Goal: Information Seeking & Learning: Check status

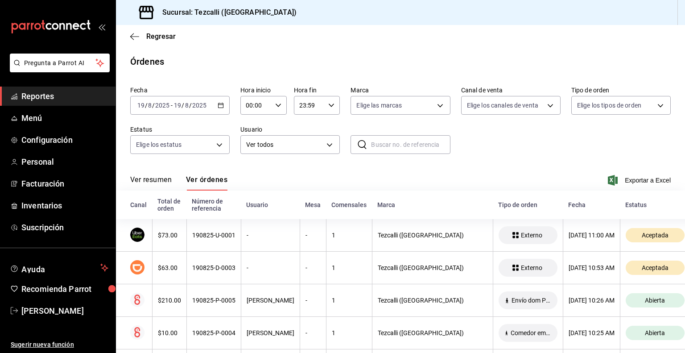
scroll to position [61, 0]
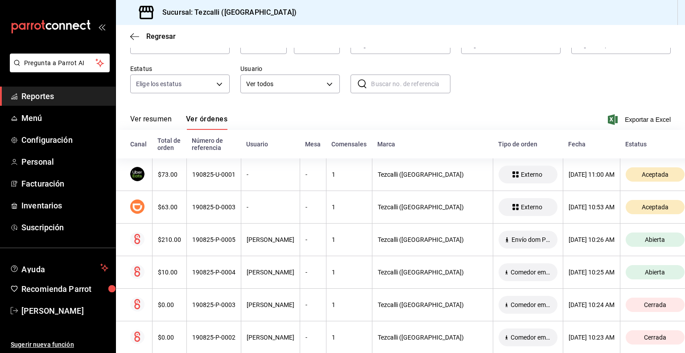
drag, startPoint x: 0, startPoint y: 0, endPoint x: 153, endPoint y: 117, distance: 193.0
click at [153, 117] on button "Ver resumen" at bounding box center [150, 122] width 41 height 15
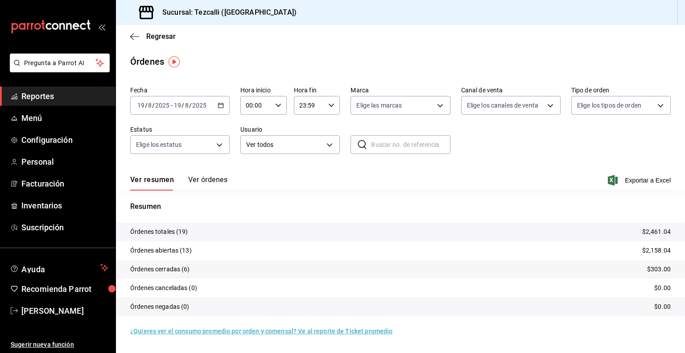
click at [209, 181] on button "Ver órdenes" at bounding box center [207, 182] width 39 height 15
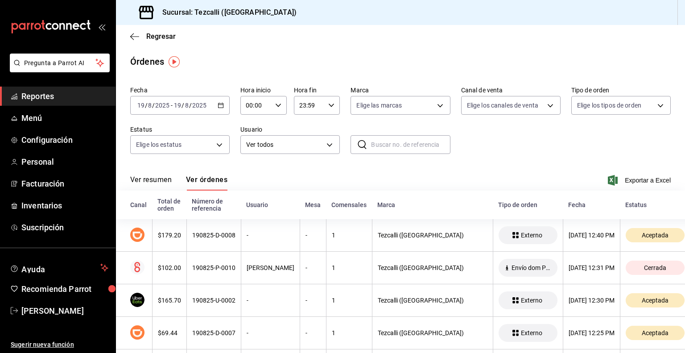
click at [152, 177] on button "Ver resumen" at bounding box center [150, 182] width 41 height 15
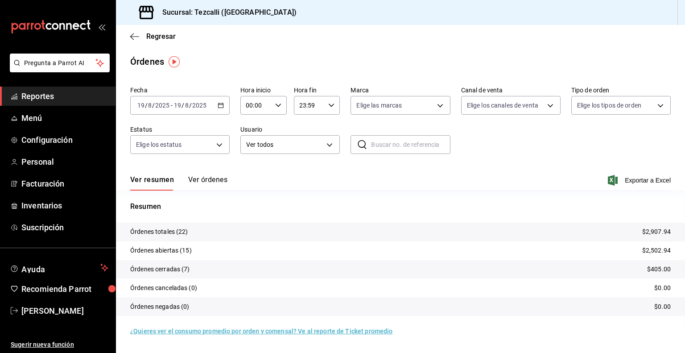
click at [359, 176] on div "Ver resumen Ver órdenes Exportar a Excel" at bounding box center [400, 178] width 540 height 26
click at [216, 177] on button "Ver órdenes" at bounding box center [207, 182] width 39 height 15
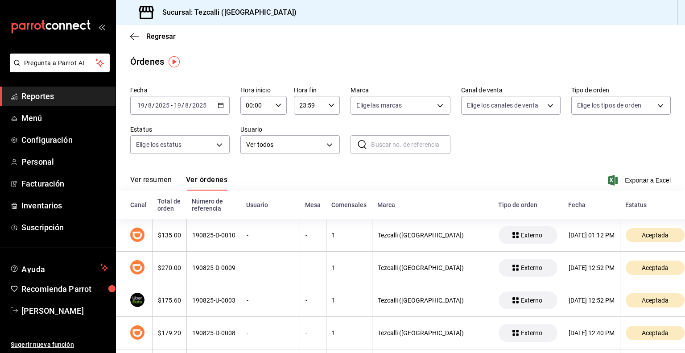
click at [168, 181] on button "Ver resumen" at bounding box center [150, 182] width 41 height 15
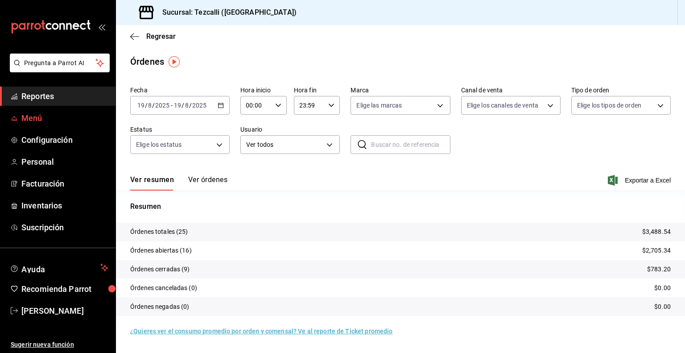
click at [86, 119] on span "Menú" at bounding box center [64, 118] width 87 height 12
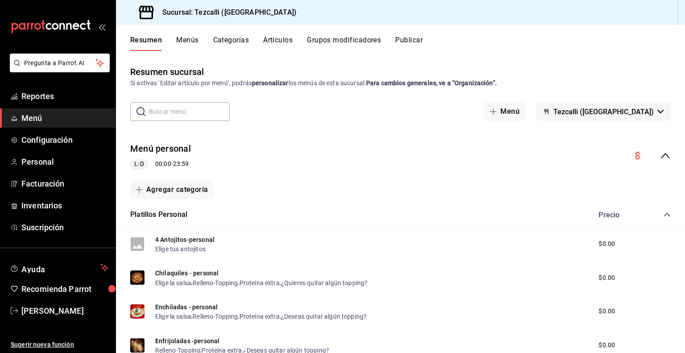
click at [280, 44] on button "Artículos" at bounding box center [277, 43] width 29 height 15
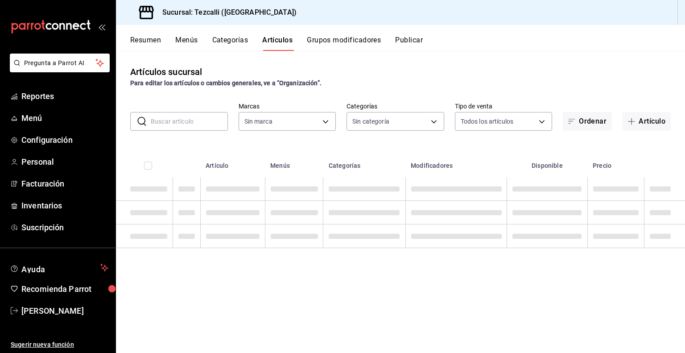
type input "18689ee2-ba4b-482e-b8cd-c8334c7db8ec,22f768fd-becd-4c31-a818-2407a4be0b08"
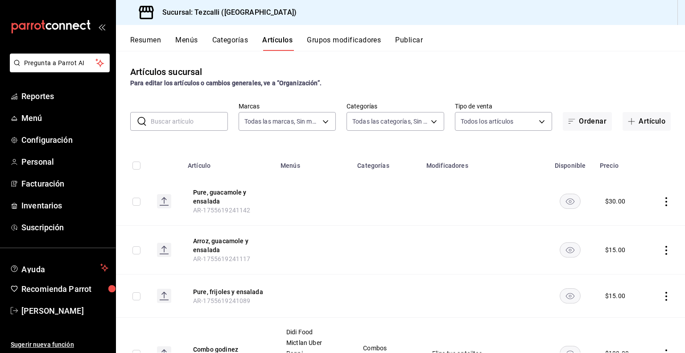
type input "a037816d-1762-4110-85fb-de6c64f56d36,ed31f90a-1473-4592-bc6b-c482666ba759,20878…"
click at [662, 199] on icon "actions" at bounding box center [666, 201] width 9 height 9
click at [634, 226] on span "Editar" at bounding box center [632, 222] width 23 height 9
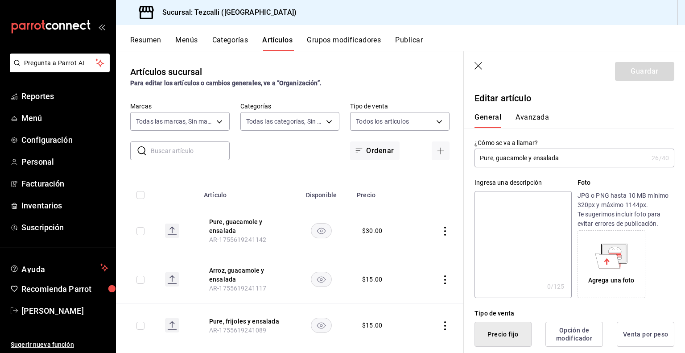
type input "$30.00"
click at [489, 158] on input "Pure, guacamole y ensalada" at bounding box center [560, 158] width 173 height 18
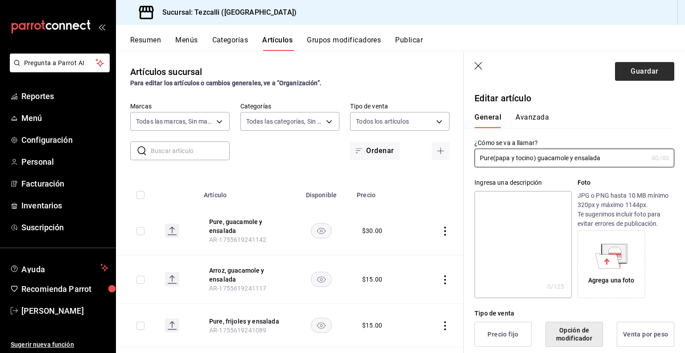
type input "Pure(papa y tocino) guacamole y ensalada"
click at [617, 71] on button "Guardar" at bounding box center [644, 71] width 59 height 19
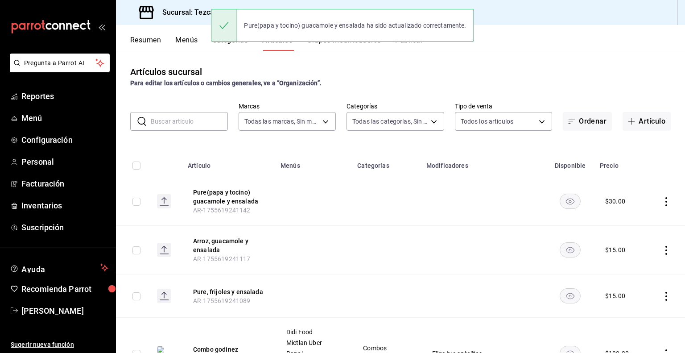
click at [191, 117] on input "text" at bounding box center [189, 121] width 77 height 18
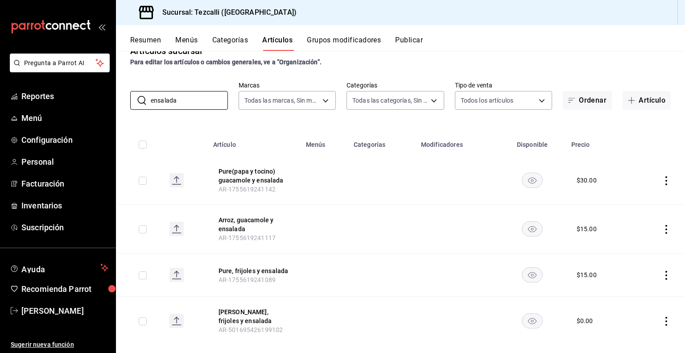
scroll to position [29, 0]
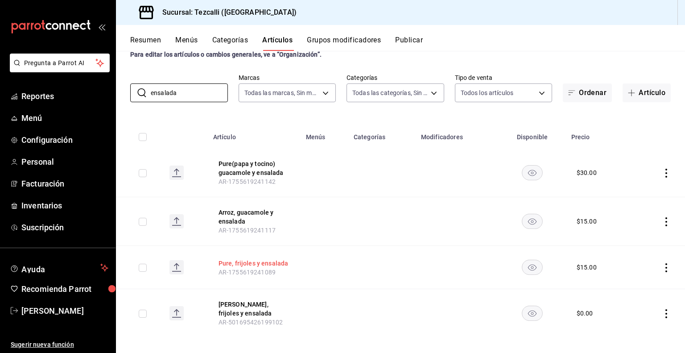
type input "ensalada"
click at [238, 266] on button "Pure, frijoles y ensalada" at bounding box center [253, 263] width 71 height 9
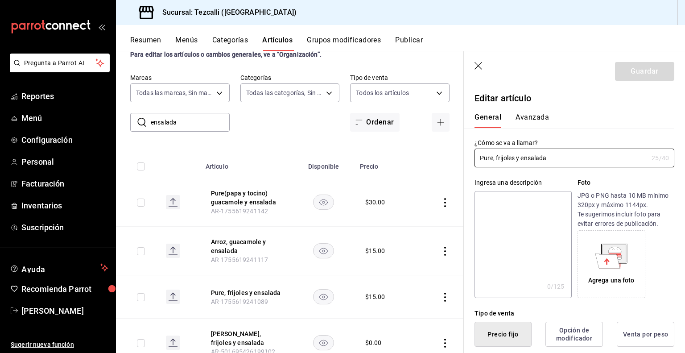
type input "$15.00"
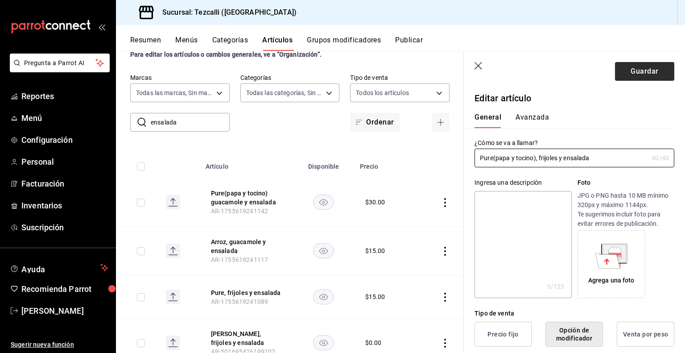
type input "Pure(papa y tocino), frijoles y ensalada"
click at [626, 74] on button "Guardar" at bounding box center [644, 71] width 59 height 19
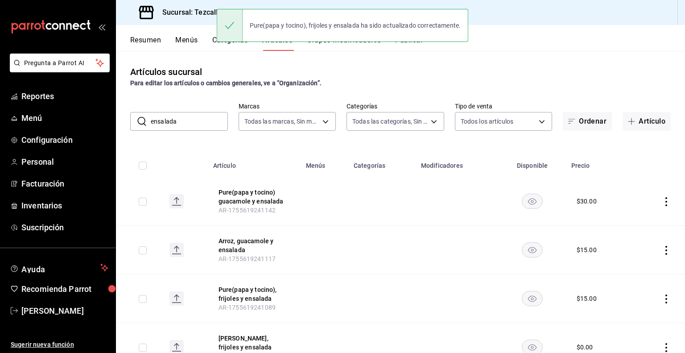
click at [403, 42] on div "Pure(papa y tocino), frijoles y ensalada ha sido actualizado correctamente." at bounding box center [342, 25] width 251 height 38
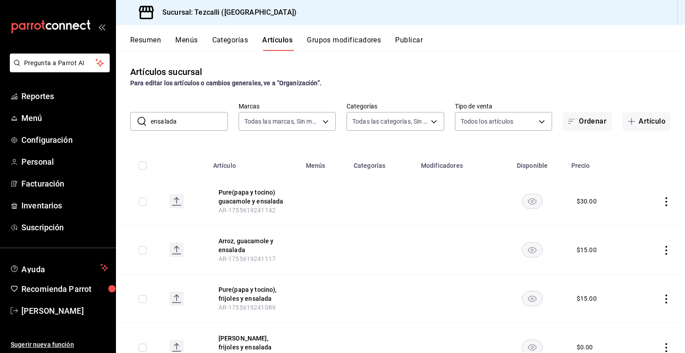
click at [412, 46] on button "Publicar" at bounding box center [409, 43] width 28 height 15
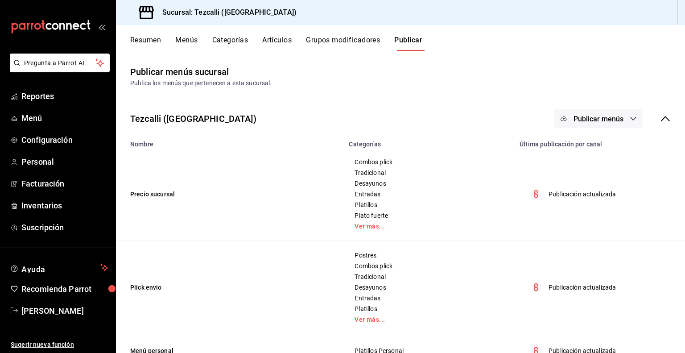
click at [627, 114] on button "Publicar menús" at bounding box center [598, 118] width 89 height 19
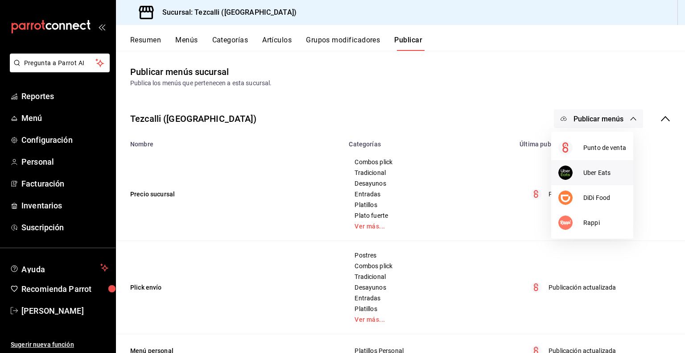
click at [588, 173] on span "Uber Eats" at bounding box center [604, 172] width 43 height 9
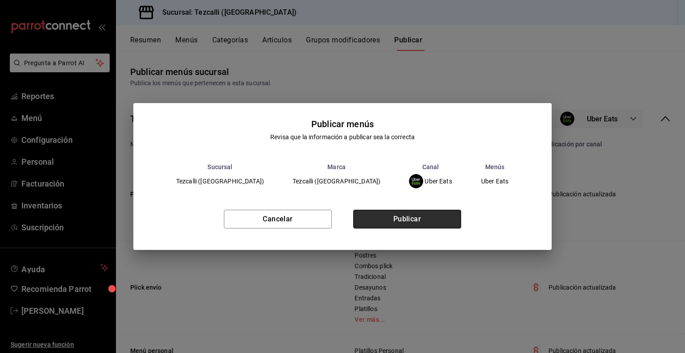
click at [402, 221] on button "Publicar" at bounding box center [407, 219] width 108 height 19
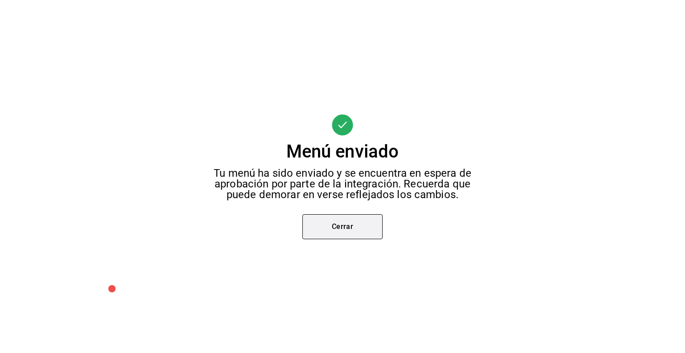
click at [349, 226] on button "Cerrar" at bounding box center [342, 226] width 80 height 25
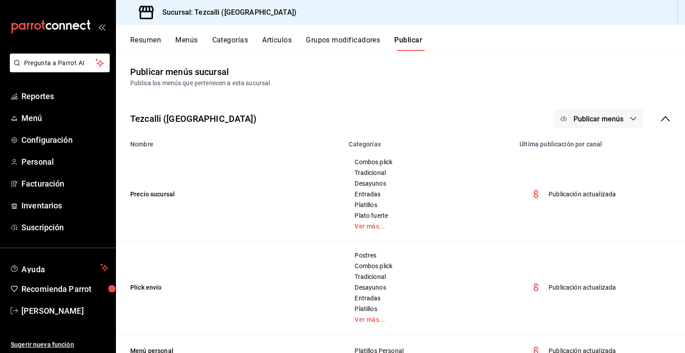
click at [585, 126] on button "Publicar menús" at bounding box center [598, 118] width 89 height 19
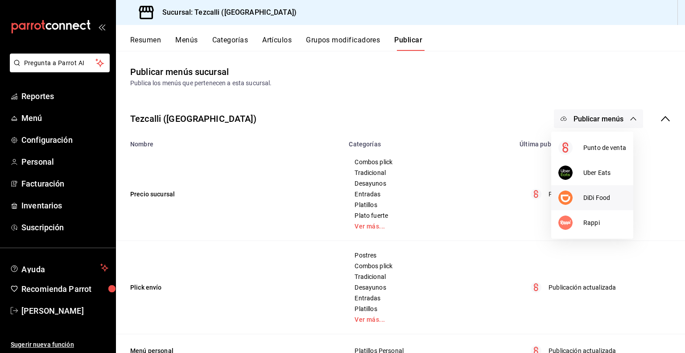
click at [576, 191] on div at bounding box center [570, 197] width 25 height 14
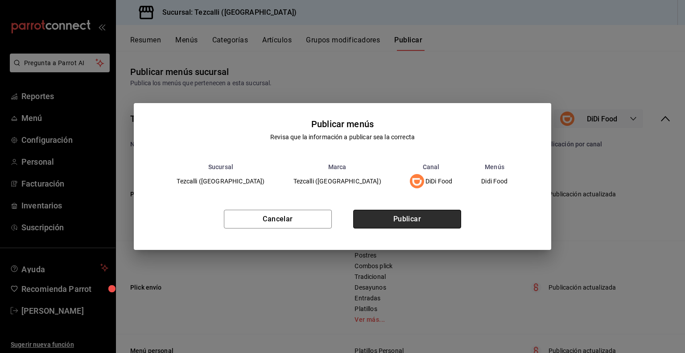
click at [370, 228] on button "Publicar" at bounding box center [407, 219] width 108 height 19
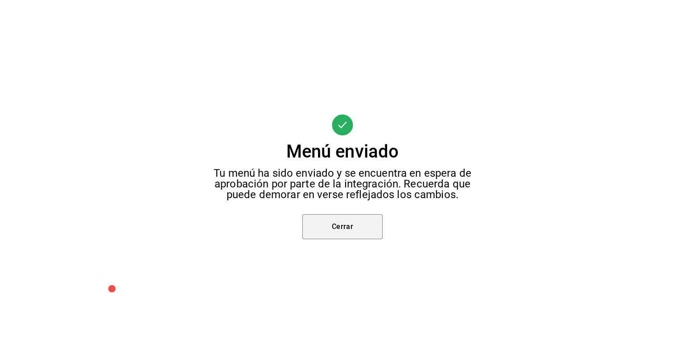
click at [370, 228] on button "Cerrar" at bounding box center [342, 226] width 80 height 25
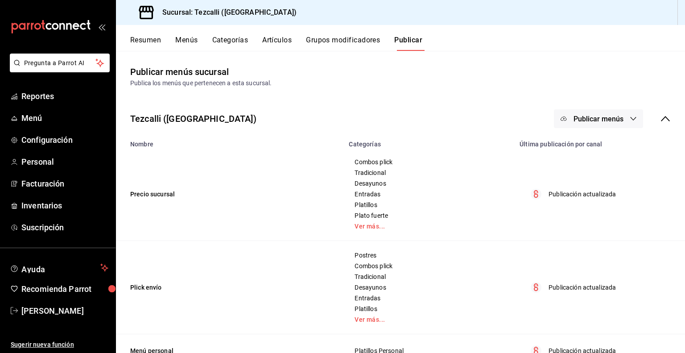
click at [605, 123] on span "Publicar menús" at bounding box center [598, 119] width 50 height 8
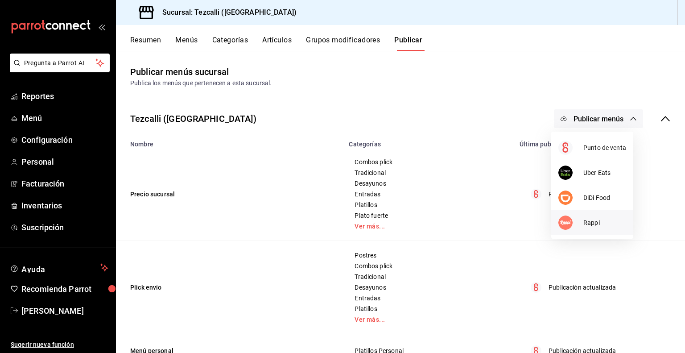
click at [599, 216] on li "Rappi" at bounding box center [592, 222] width 82 height 25
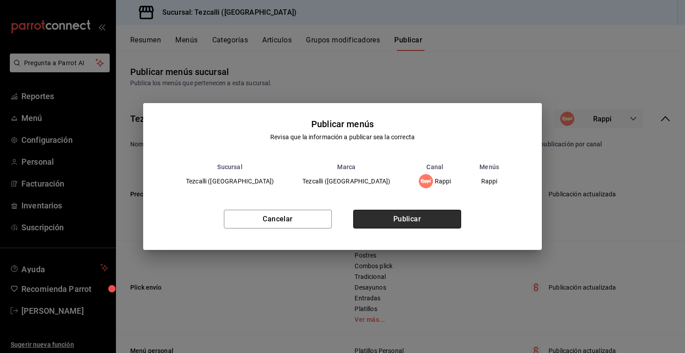
click at [393, 215] on button "Publicar" at bounding box center [407, 219] width 108 height 19
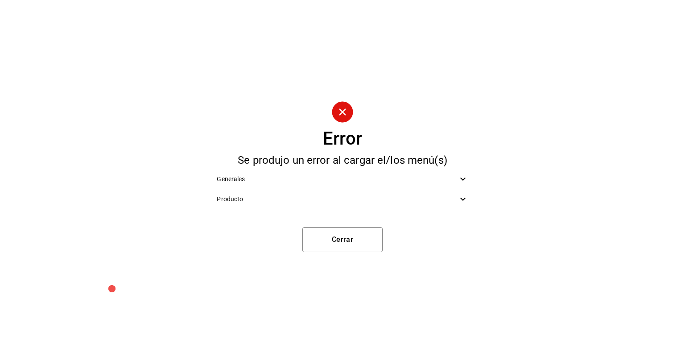
click at [329, 196] on span "Producto" at bounding box center [337, 198] width 240 height 9
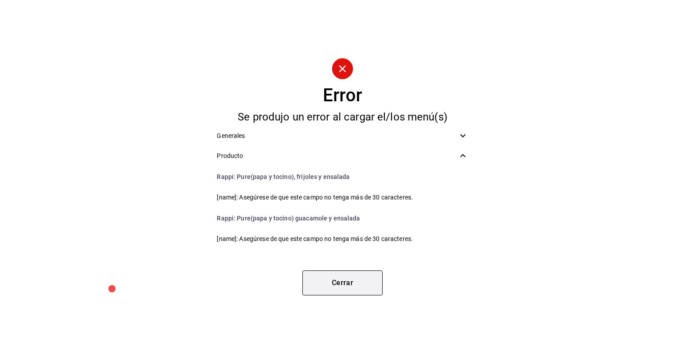
click at [333, 281] on button "Cerrar" at bounding box center [342, 282] width 80 height 25
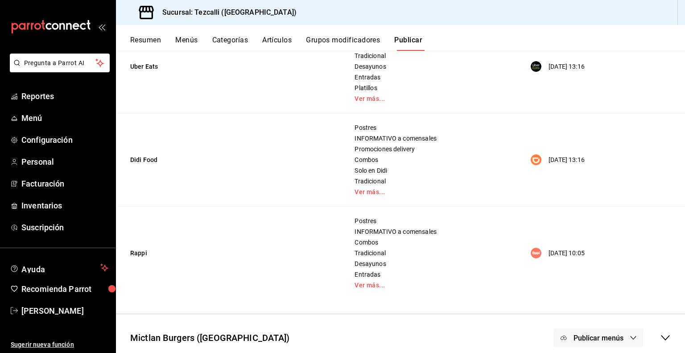
scroll to position [406, 0]
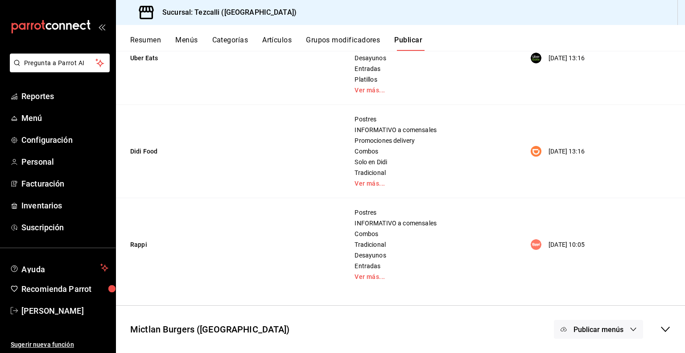
click at [615, 331] on span "Publicar menús" at bounding box center [598, 329] width 50 height 8
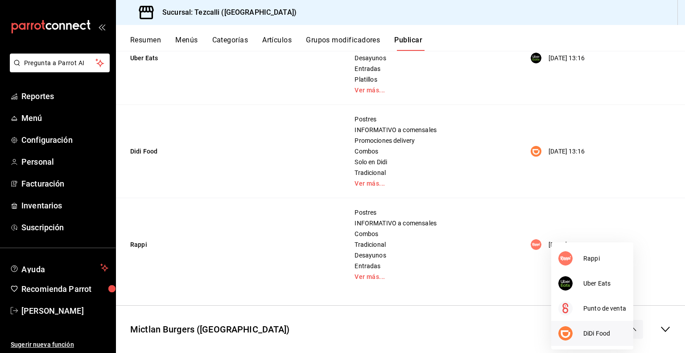
click at [610, 329] on span "DiDi Food" at bounding box center [604, 333] width 43 height 9
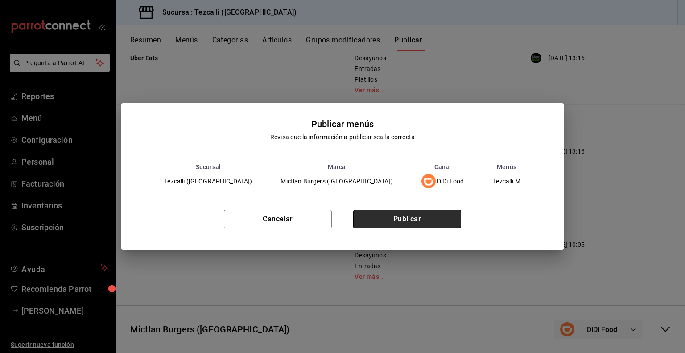
click at [430, 217] on button "Publicar" at bounding box center [407, 219] width 108 height 19
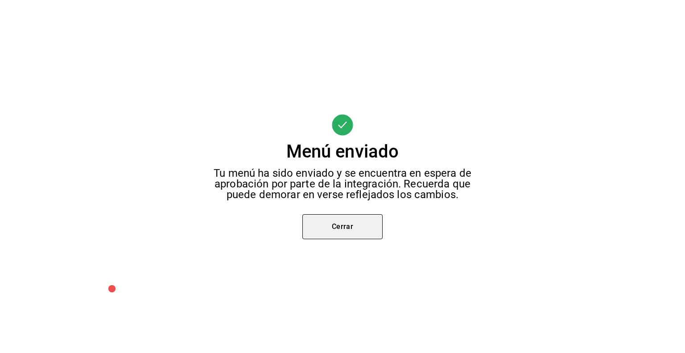
click at [368, 227] on button "Cerrar" at bounding box center [342, 226] width 80 height 25
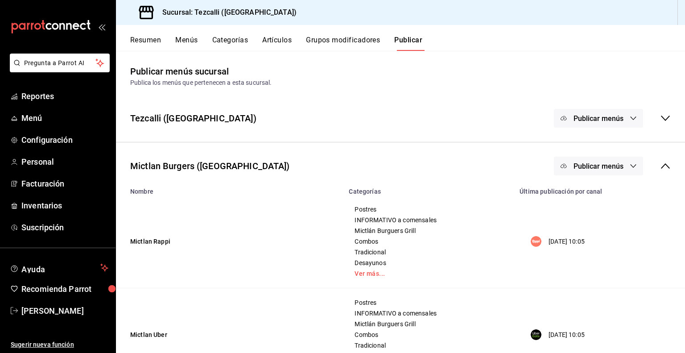
scroll to position [0, 0]
click at [660, 165] on icon at bounding box center [665, 166] width 11 height 11
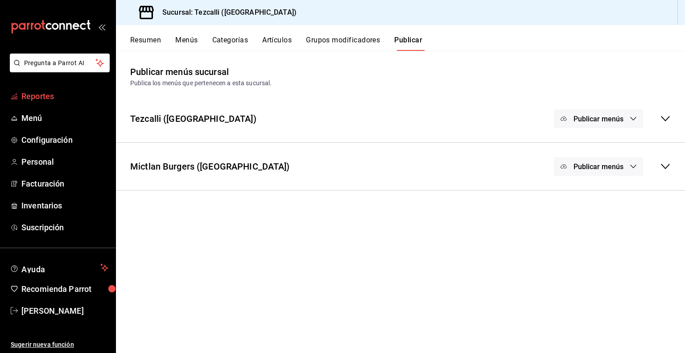
click at [22, 102] on link "Reportes" at bounding box center [57, 95] width 115 height 19
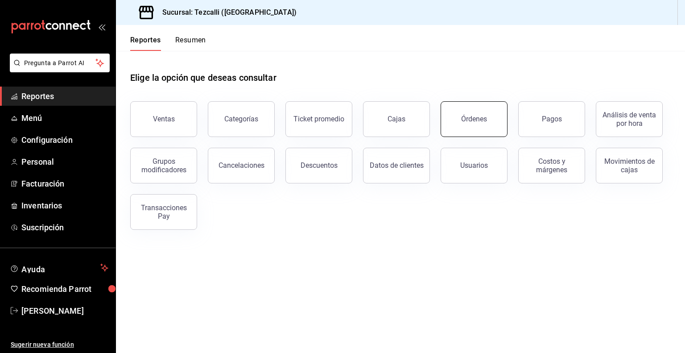
click at [470, 115] on div "Órdenes" at bounding box center [474, 119] width 26 height 8
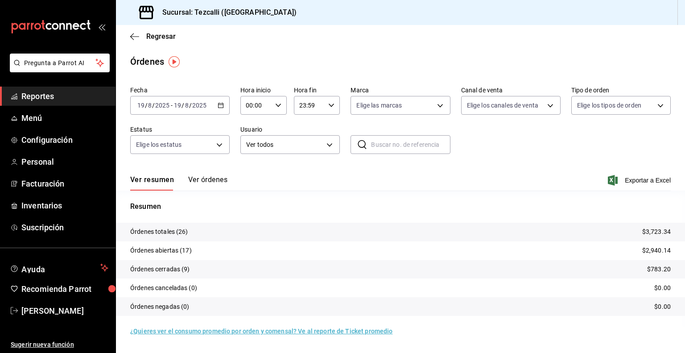
click at [217, 184] on button "Ver órdenes" at bounding box center [207, 182] width 39 height 15
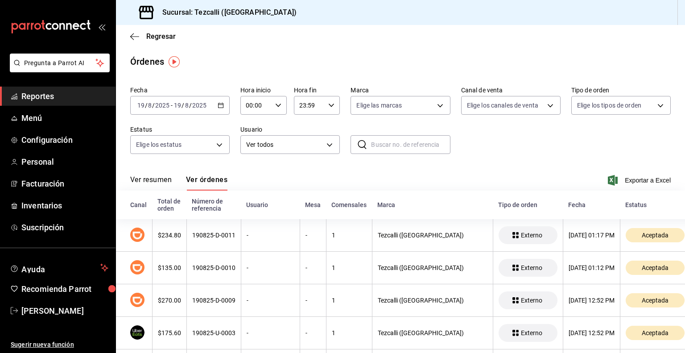
click at [45, 93] on span "Reportes" at bounding box center [64, 96] width 87 height 12
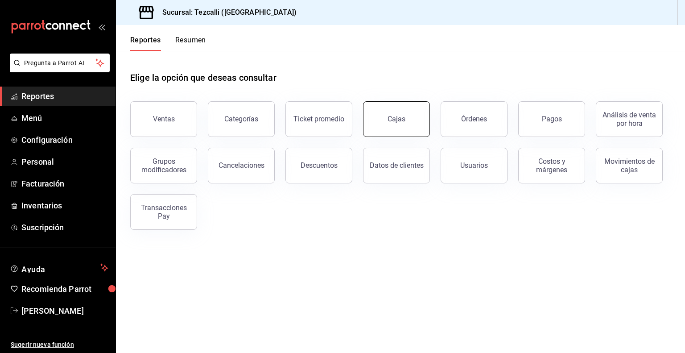
click at [407, 111] on button "Cajas" at bounding box center [396, 119] width 67 height 36
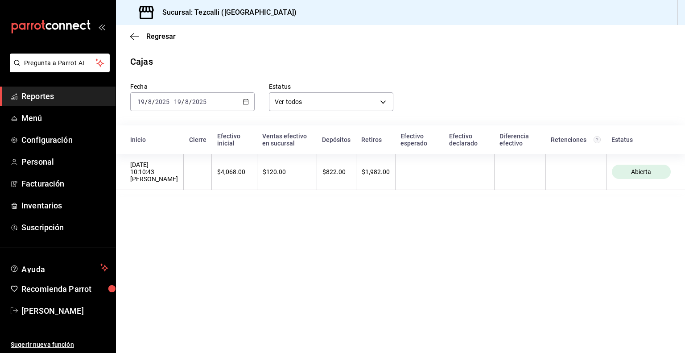
click at [223, 105] on div "[DATE] [DATE] - [DATE] [DATE]" at bounding box center [192, 101] width 124 height 19
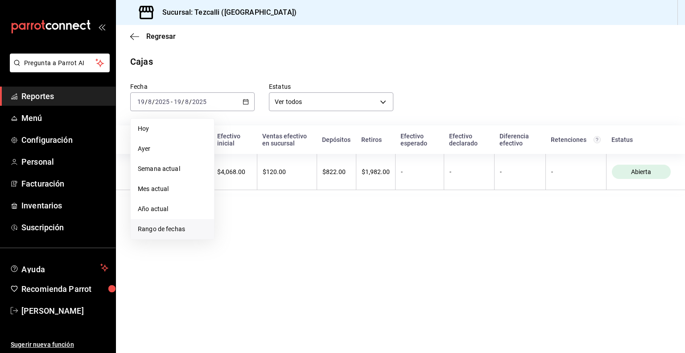
click at [189, 221] on li "Rango de fechas" at bounding box center [172, 229] width 83 height 20
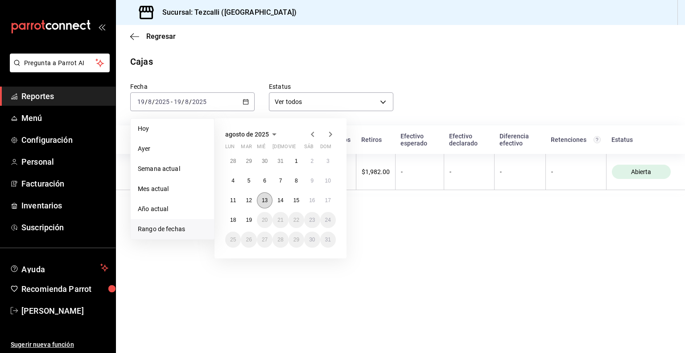
click at [269, 205] on button "13" at bounding box center [265, 200] width 16 height 16
click at [235, 221] on abbr "18" at bounding box center [233, 220] width 6 height 6
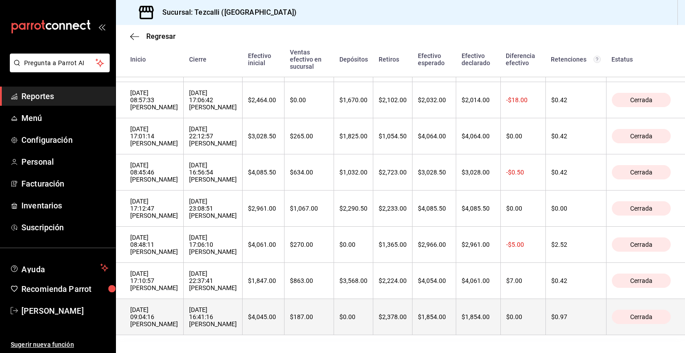
scroll to position [303, 0]
click at [237, 306] on div "[DATE] 16:41:16 [PERSON_NAME]" at bounding box center [213, 316] width 48 height 21
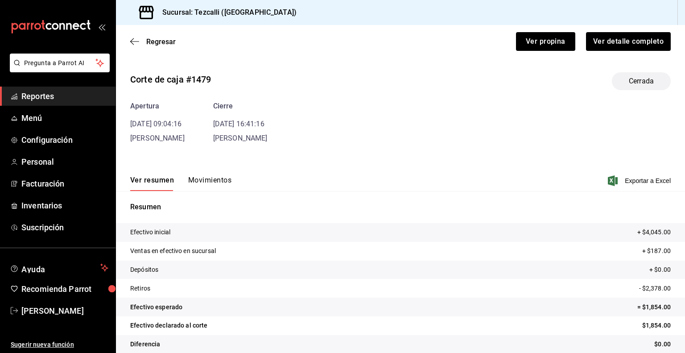
scroll to position [11, 0]
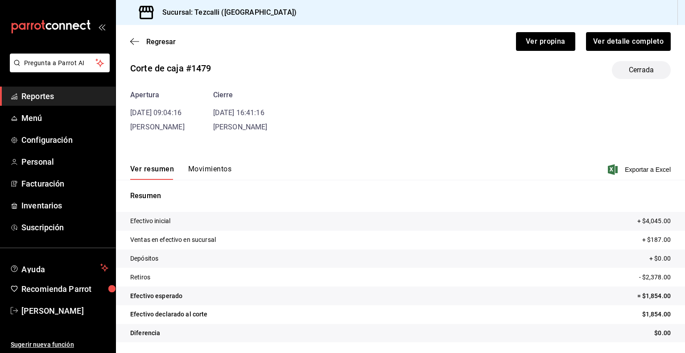
click at [207, 173] on button "Movimientos" at bounding box center [209, 172] width 43 height 15
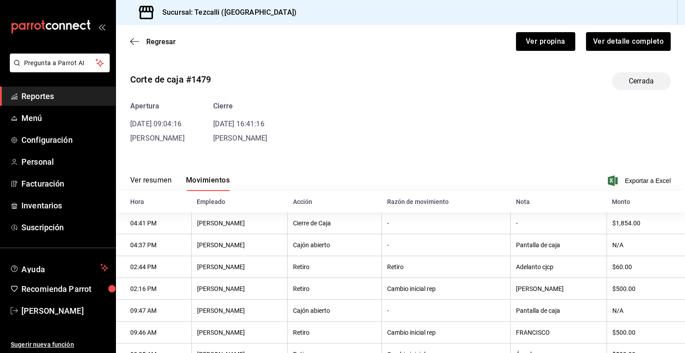
scroll to position [124, 0]
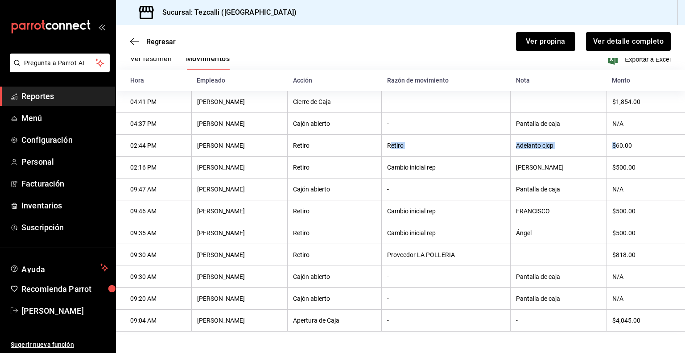
drag, startPoint x: 417, startPoint y: 143, endPoint x: 616, endPoint y: 133, distance: 199.1
click at [616, 135] on tr "02:44 PM [PERSON_NAME] Retiro Retiro Adelanto cjcp $60.00" at bounding box center [400, 146] width 569 height 22
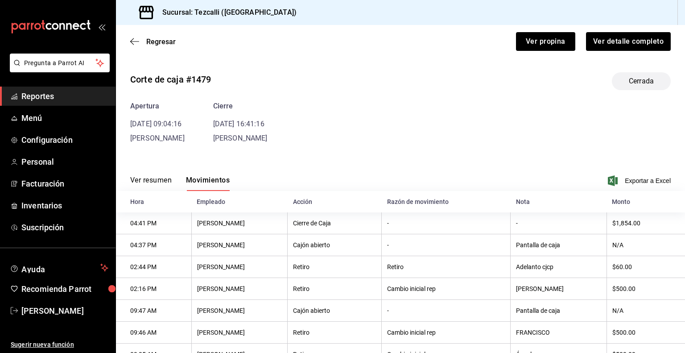
click at [168, 174] on div "Ver resumen Movimientos Exportar a Excel" at bounding box center [400, 178] width 569 height 26
click at [159, 179] on button "Ver resumen" at bounding box center [150, 183] width 41 height 15
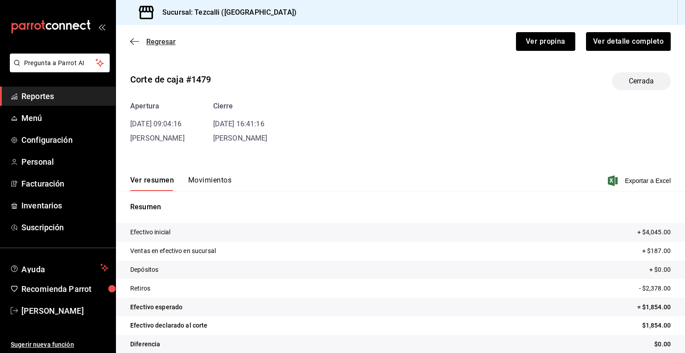
click at [163, 44] on span "Regresar" at bounding box center [160, 41] width 29 height 8
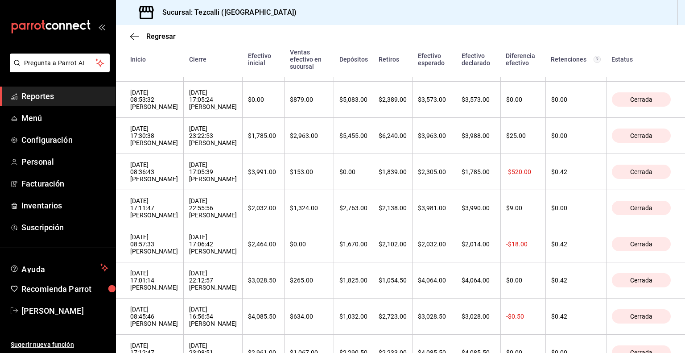
scroll to position [303, 0]
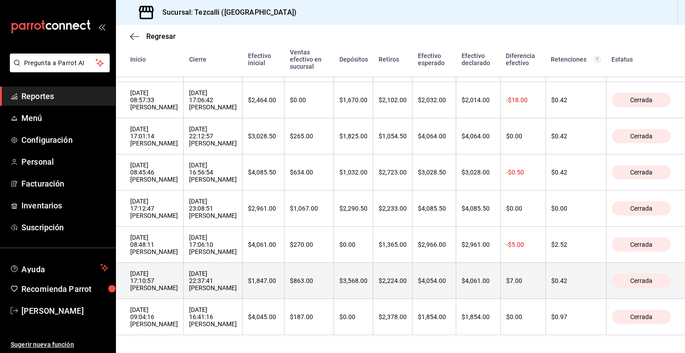
click at [237, 276] on div "[DATE] 22:37:41 [PERSON_NAME]" at bounding box center [213, 280] width 48 height 21
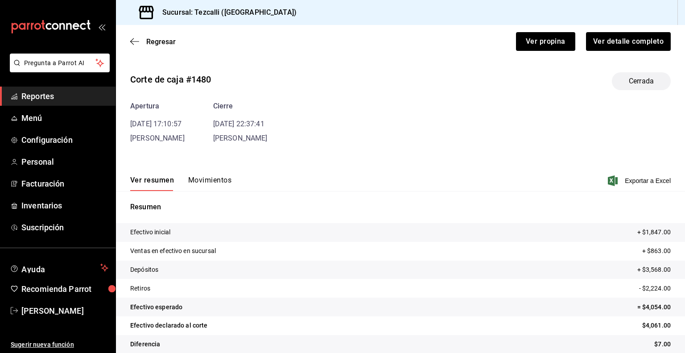
click at [208, 178] on button "Movimientos" at bounding box center [209, 183] width 43 height 15
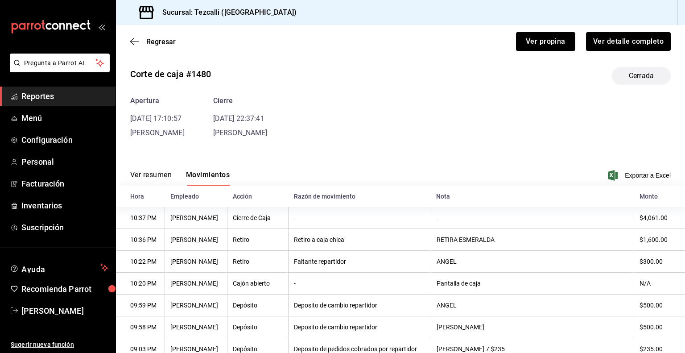
scroll to position [3, 0]
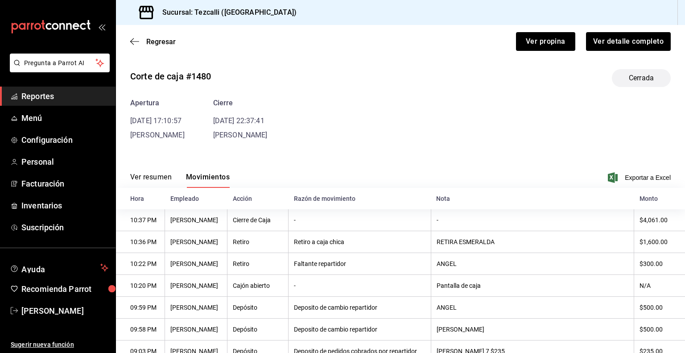
click at [153, 173] on button "Ver resumen" at bounding box center [150, 180] width 41 height 15
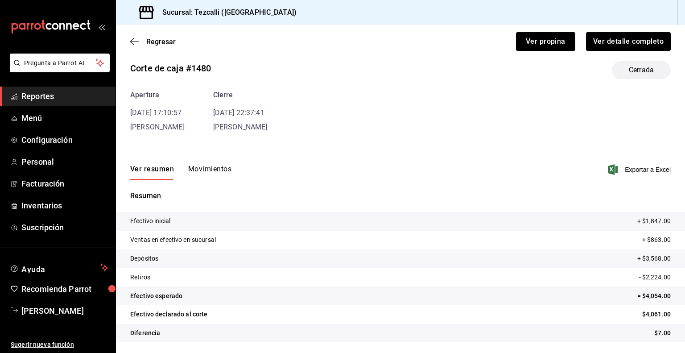
scroll to position [0, 0]
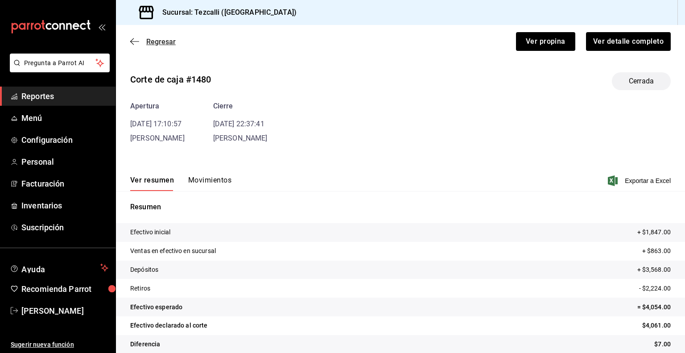
click at [173, 40] on span "Regresar" at bounding box center [160, 41] width 29 height 8
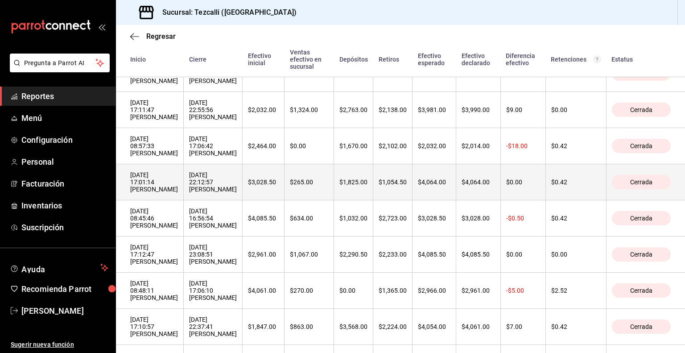
scroll to position [303, 0]
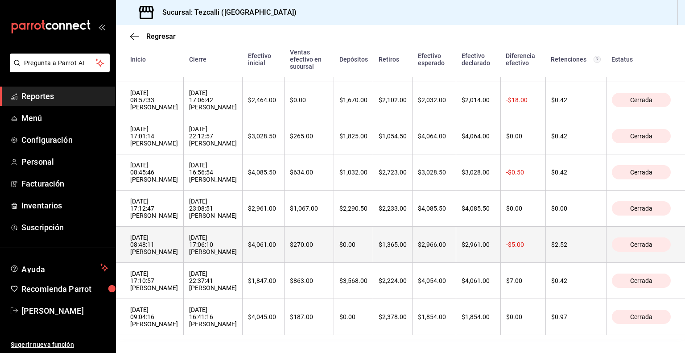
click at [237, 234] on div "[DATE] 17:06:10 [PERSON_NAME]" at bounding box center [213, 244] width 48 height 21
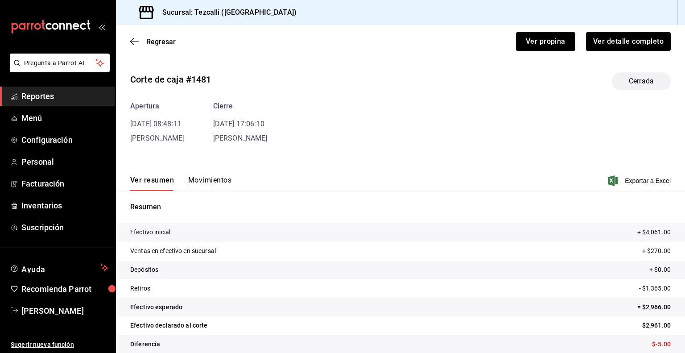
click at [216, 181] on button "Movimientos" at bounding box center [209, 183] width 43 height 15
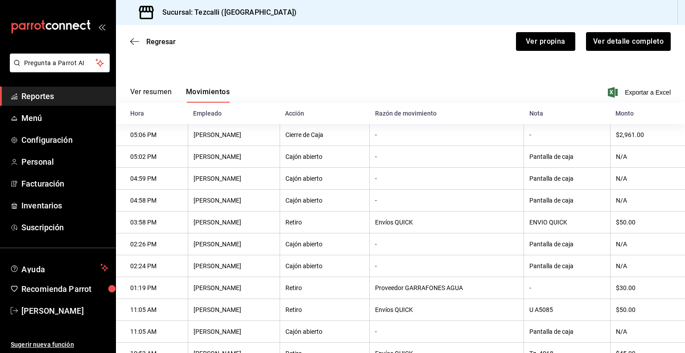
scroll to position [53, 0]
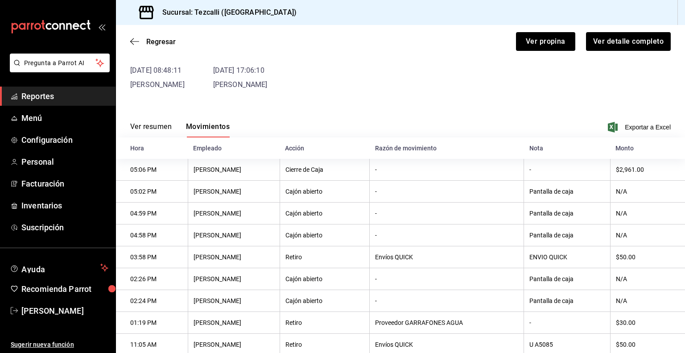
click at [162, 128] on button "Ver resumen" at bounding box center [150, 129] width 41 height 15
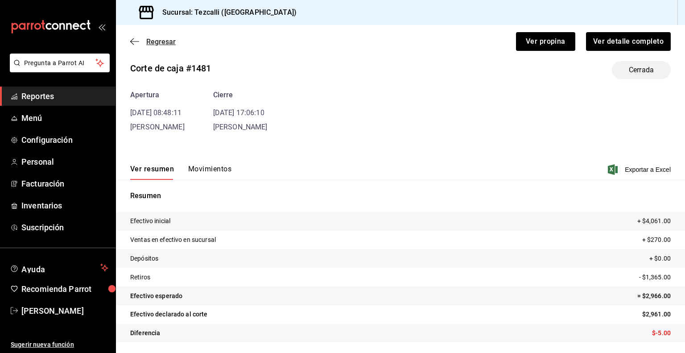
click at [153, 40] on span "Regresar" at bounding box center [160, 41] width 29 height 8
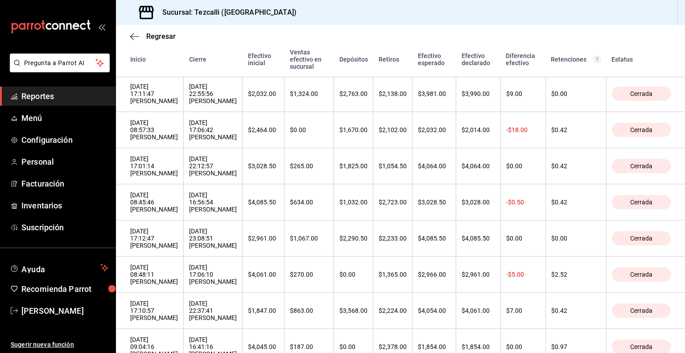
scroll to position [274, 0]
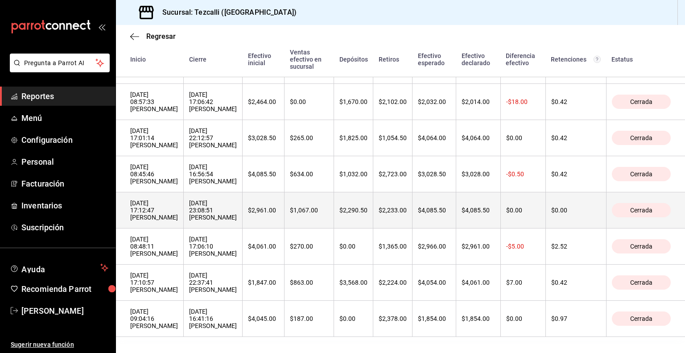
click at [184, 228] on th "[DATE] 17:12:47 [PERSON_NAME]" at bounding box center [150, 210] width 68 height 36
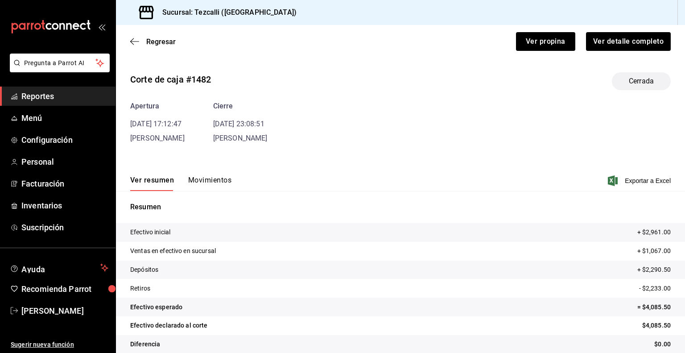
click at [206, 178] on button "Movimientos" at bounding box center [209, 183] width 43 height 15
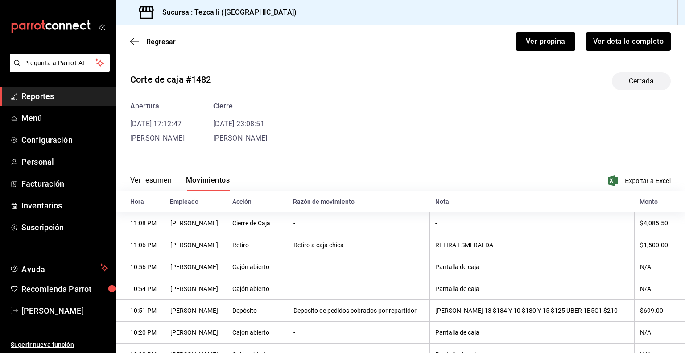
click at [169, 173] on div "Ver resumen Movimientos Exportar a Excel" at bounding box center [400, 178] width 569 height 26
click at [166, 176] on button "Ver resumen" at bounding box center [150, 183] width 41 height 15
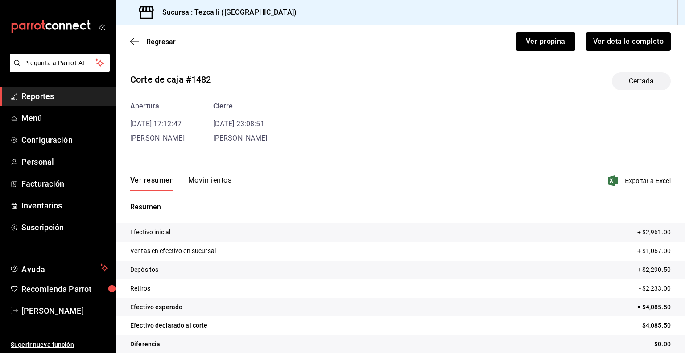
scroll to position [11, 0]
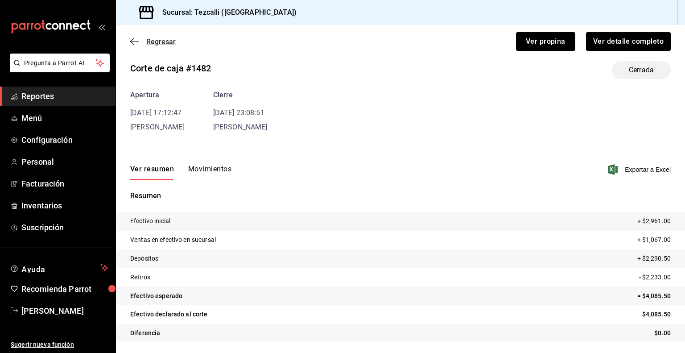
click at [168, 39] on span "Regresar" at bounding box center [160, 41] width 29 height 8
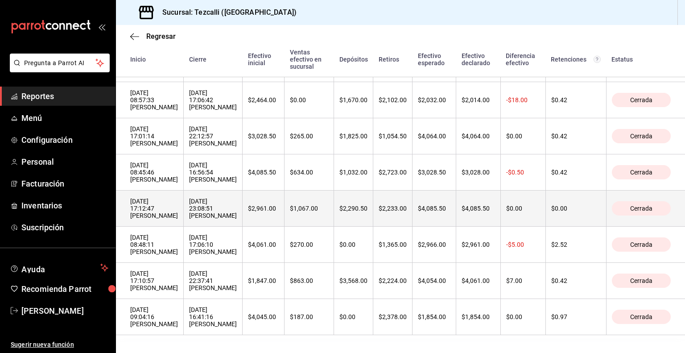
scroll to position [277, 0]
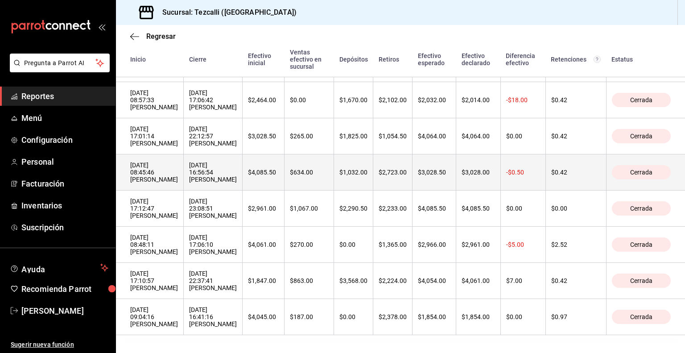
click at [284, 190] on th "$4,085.50" at bounding box center [264, 172] width 42 height 36
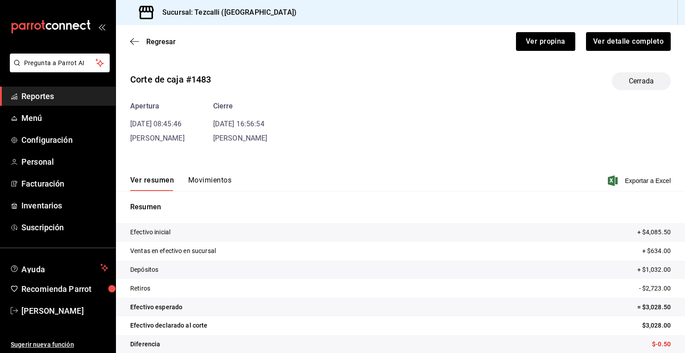
scroll to position [11, 0]
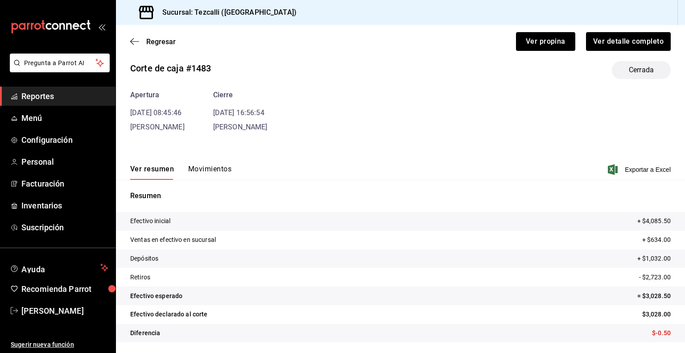
click at [224, 177] on button "Movimientos" at bounding box center [209, 172] width 43 height 15
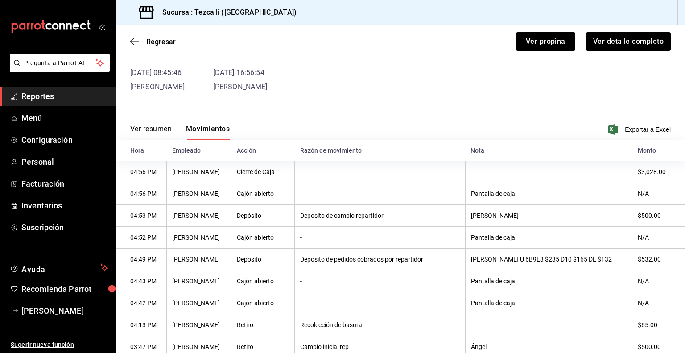
scroll to position [0, 0]
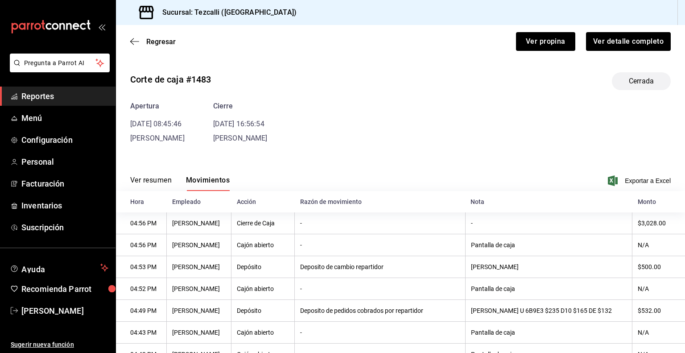
click at [164, 183] on button "Ver resumen" at bounding box center [150, 183] width 41 height 15
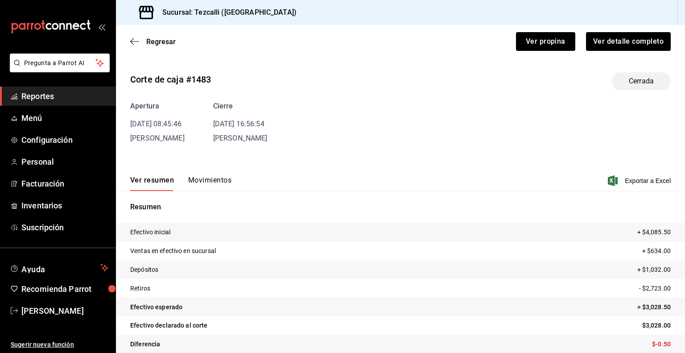
scroll to position [11, 0]
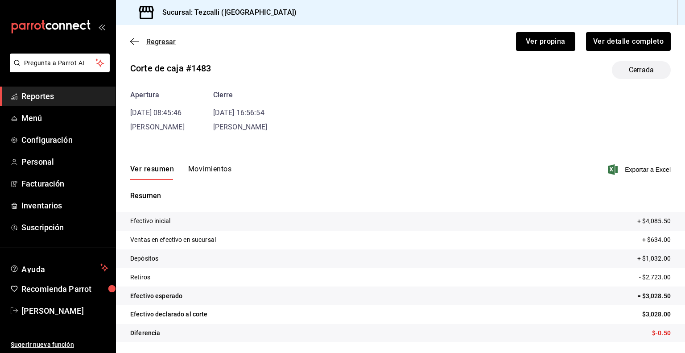
click at [166, 44] on span "Regresar" at bounding box center [160, 41] width 29 height 8
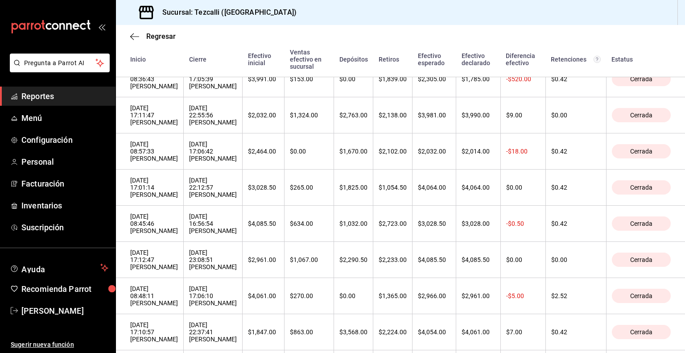
scroll to position [226, 0]
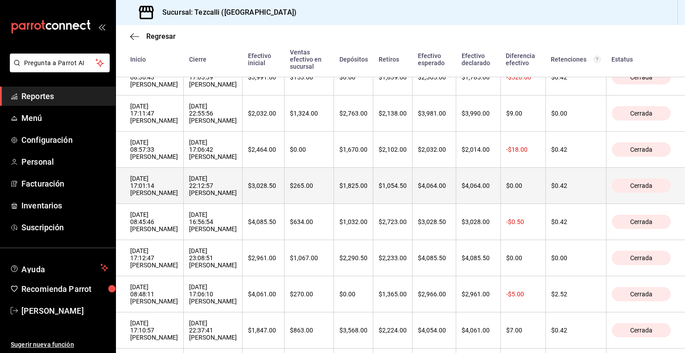
click at [237, 189] on div "[DATE] 22:12:57 [PERSON_NAME]" at bounding box center [213, 185] width 48 height 21
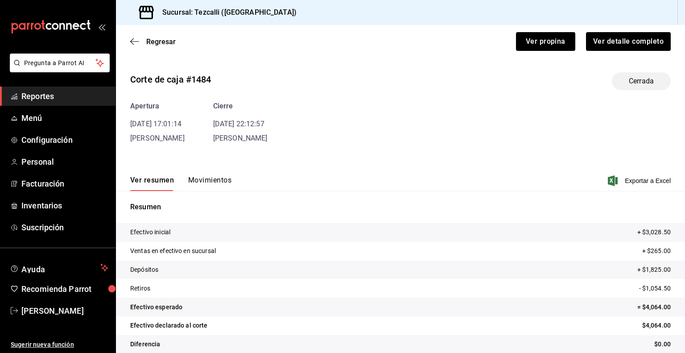
click at [217, 179] on button "Movimientos" at bounding box center [209, 183] width 43 height 15
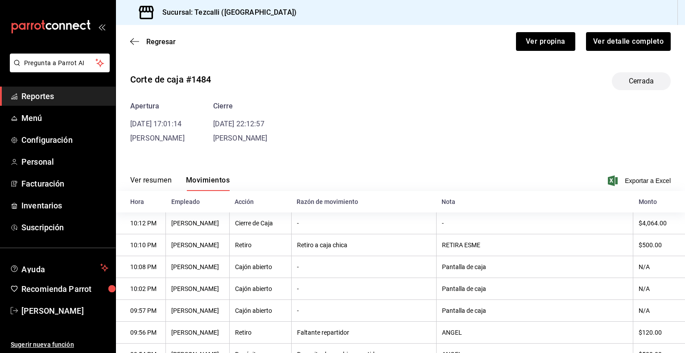
click at [163, 176] on button "Ver resumen" at bounding box center [150, 183] width 41 height 15
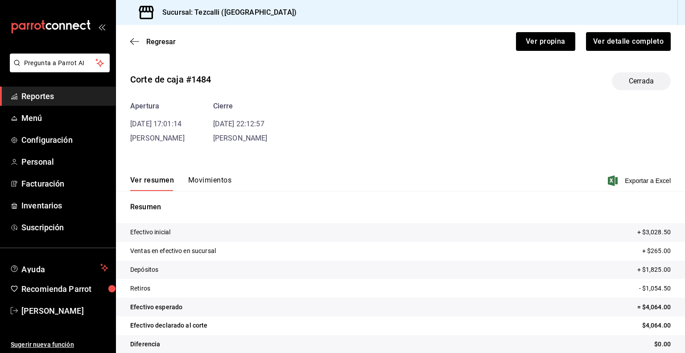
scroll to position [11, 0]
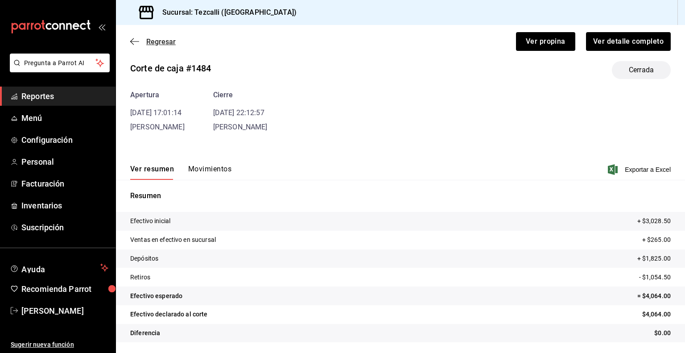
click at [169, 41] on span "Regresar" at bounding box center [160, 41] width 29 height 8
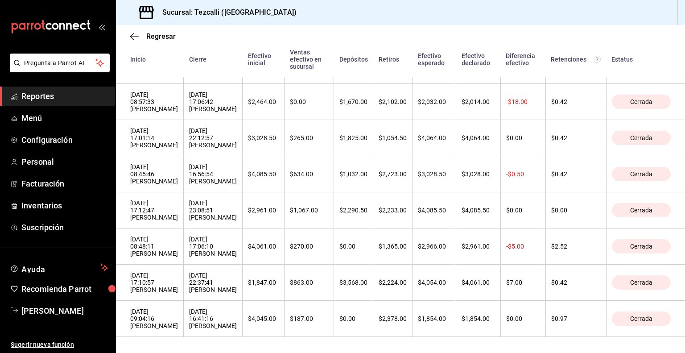
scroll to position [275, 0]
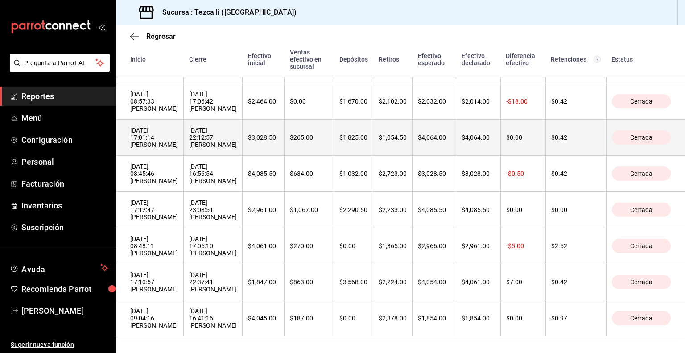
click at [237, 141] on div "[DATE] 22:12:57 [PERSON_NAME]" at bounding box center [213, 137] width 48 height 21
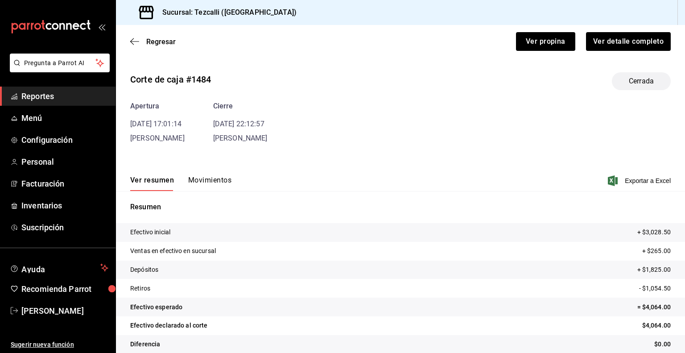
click at [219, 177] on button "Movimientos" at bounding box center [209, 183] width 43 height 15
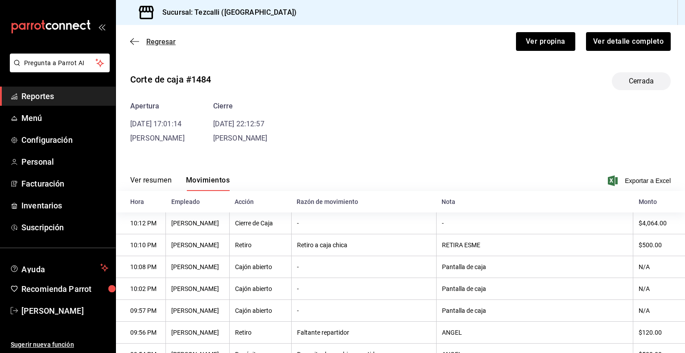
click at [155, 42] on span "Regresar" at bounding box center [160, 41] width 29 height 8
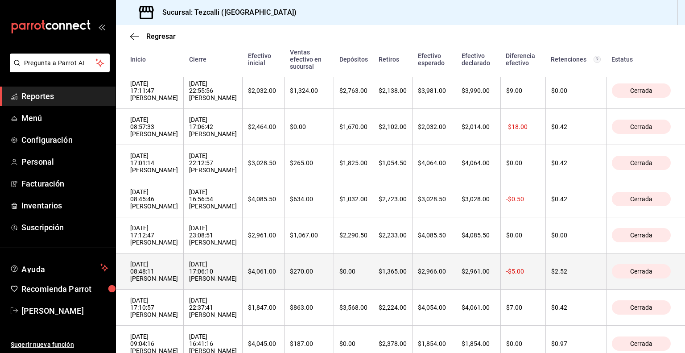
scroll to position [248, 0]
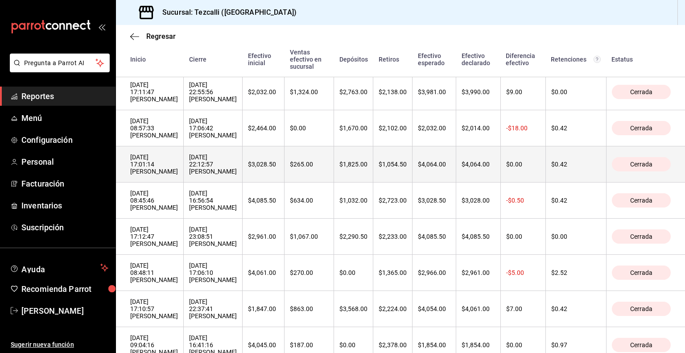
click at [243, 182] on th "[DATE] 22:12:57 [PERSON_NAME]" at bounding box center [213, 164] width 59 height 36
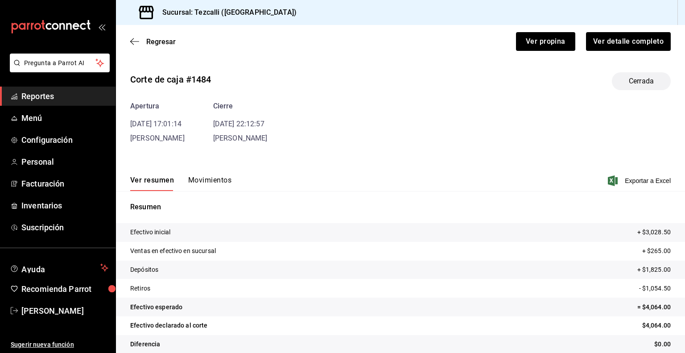
click at [225, 185] on button "Movimientos" at bounding box center [209, 183] width 43 height 15
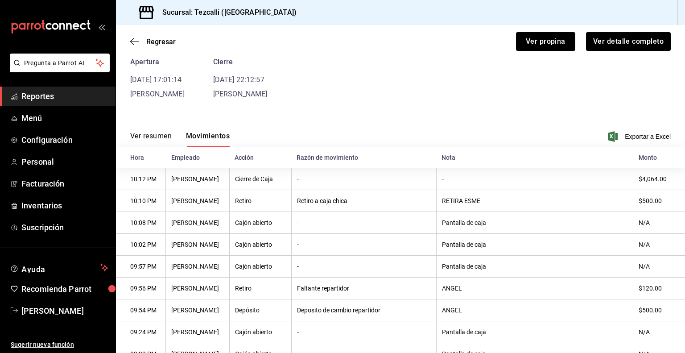
scroll to position [44, 0]
click at [157, 44] on span "Regresar" at bounding box center [160, 41] width 29 height 8
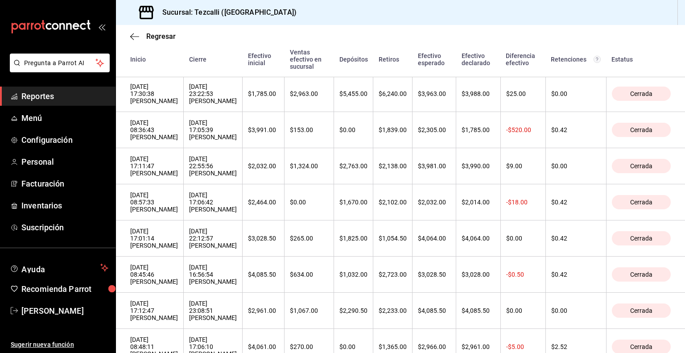
scroll to position [174, 0]
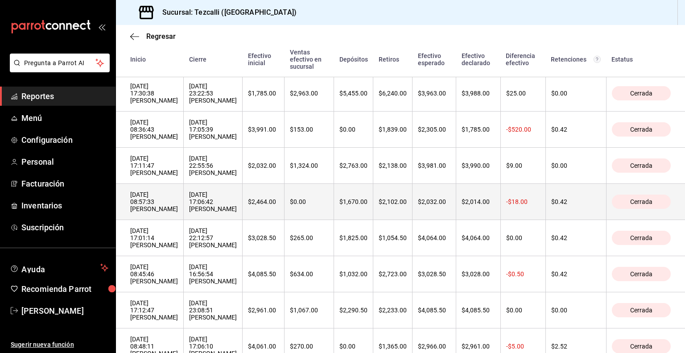
click at [175, 212] on div "[DATE] 08:57:33 [PERSON_NAME]" at bounding box center [154, 201] width 48 height 21
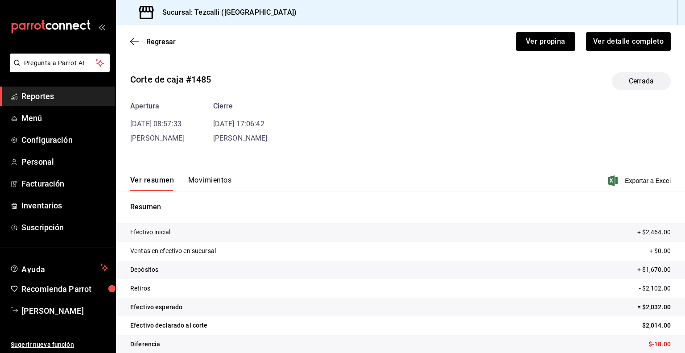
click at [212, 182] on button "Movimientos" at bounding box center [209, 183] width 43 height 15
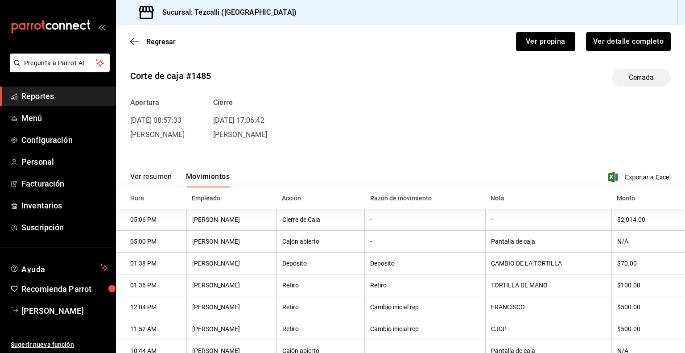
scroll to position [4, 0]
click at [153, 45] on span "Regresar" at bounding box center [160, 41] width 29 height 8
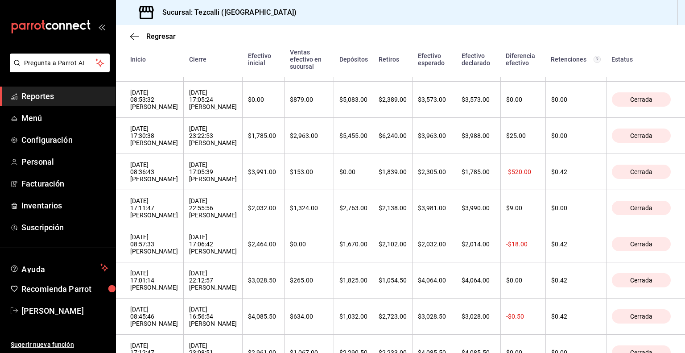
scroll to position [136, 0]
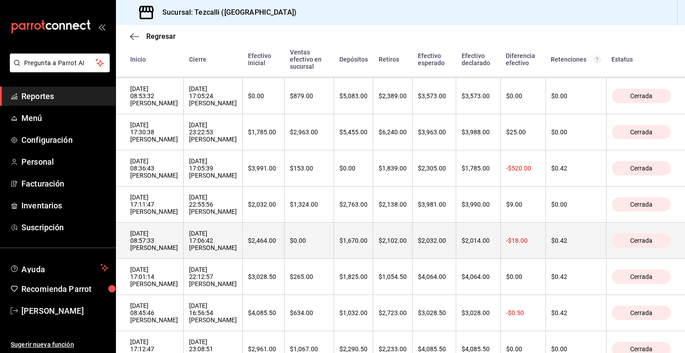
click at [450, 244] on div "$2,032.00" at bounding box center [434, 240] width 33 height 7
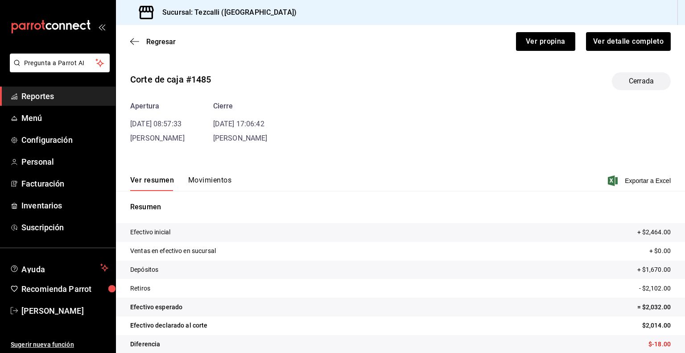
click at [215, 176] on button "Movimientos" at bounding box center [209, 183] width 43 height 15
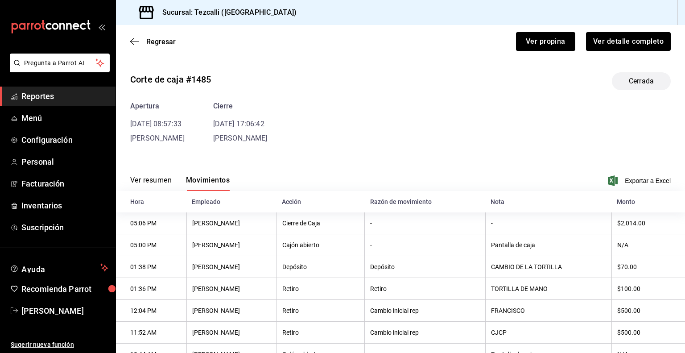
click at [215, 176] on button "Movimientos" at bounding box center [208, 183] width 44 height 15
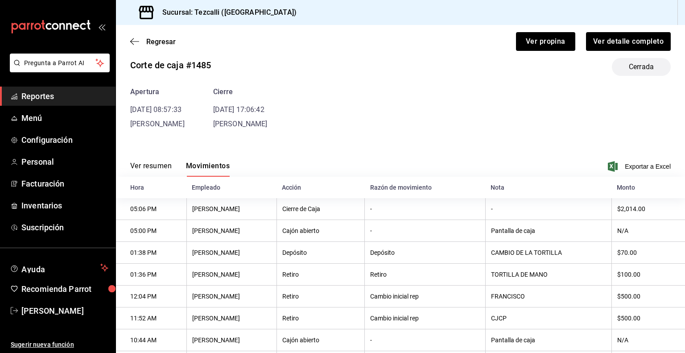
scroll to position [13, 0]
click at [157, 163] on button "Ver resumen" at bounding box center [150, 169] width 41 height 15
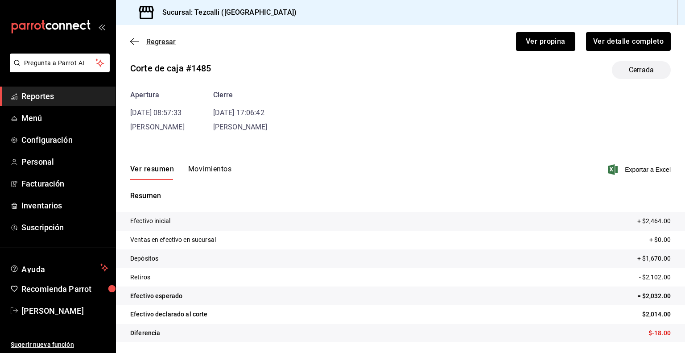
click at [152, 41] on span "Regresar" at bounding box center [160, 41] width 29 height 8
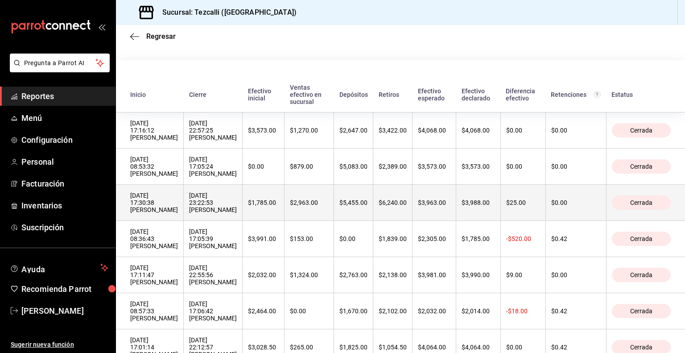
scroll to position [113, 0]
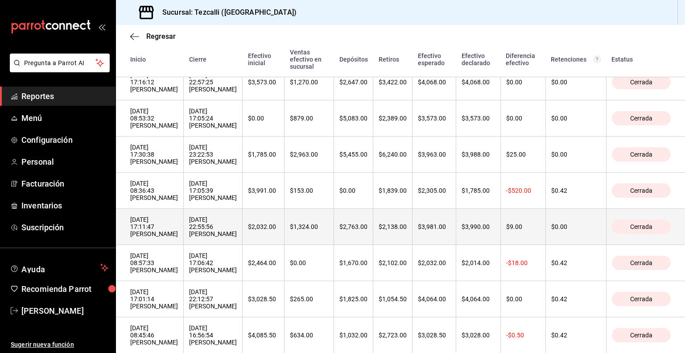
click at [237, 237] on div "[DATE] 22:55:56 [PERSON_NAME]" at bounding box center [213, 226] width 48 height 21
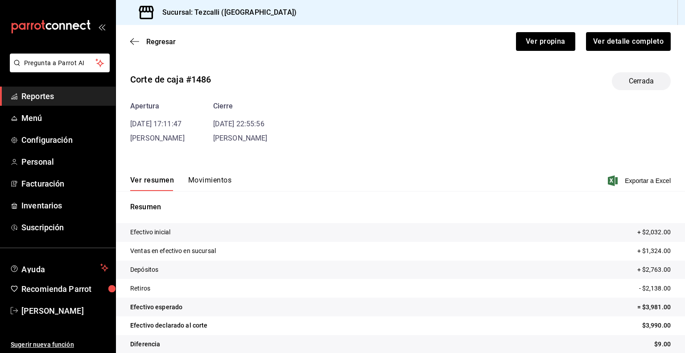
scroll to position [11, 0]
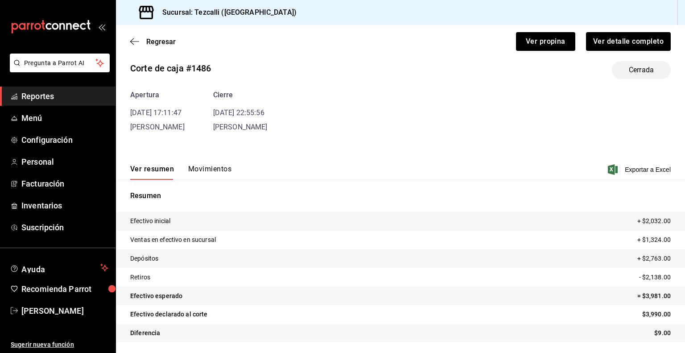
click at [202, 165] on button "Movimientos" at bounding box center [209, 172] width 43 height 15
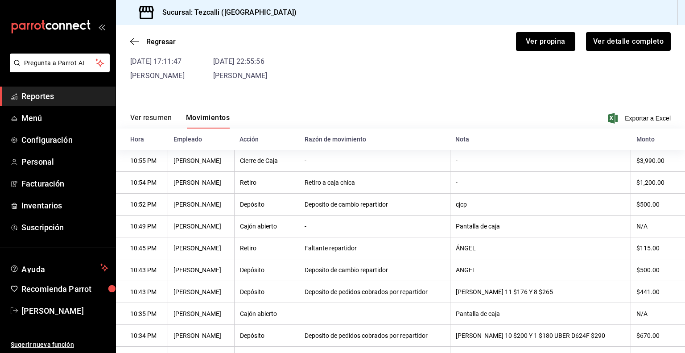
scroll to position [58, 0]
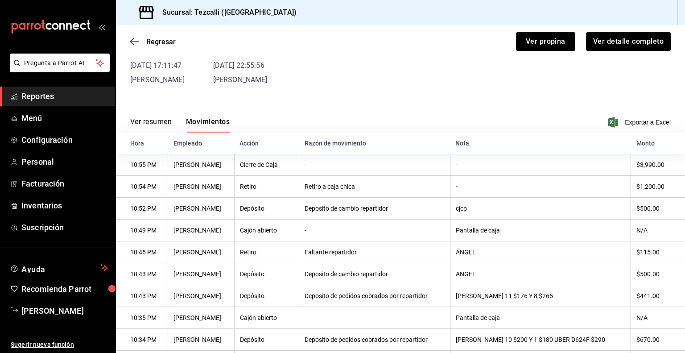
click at [143, 123] on button "Ver resumen" at bounding box center [150, 124] width 41 height 15
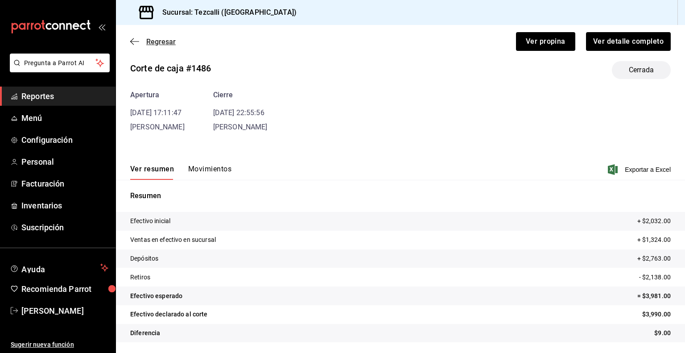
click at [150, 43] on span "Regresar" at bounding box center [160, 41] width 29 height 8
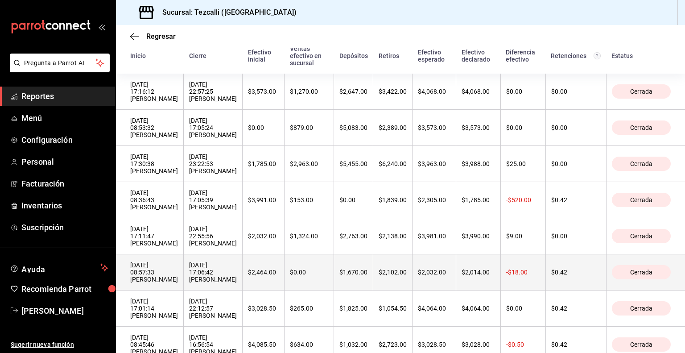
scroll to position [88, 0]
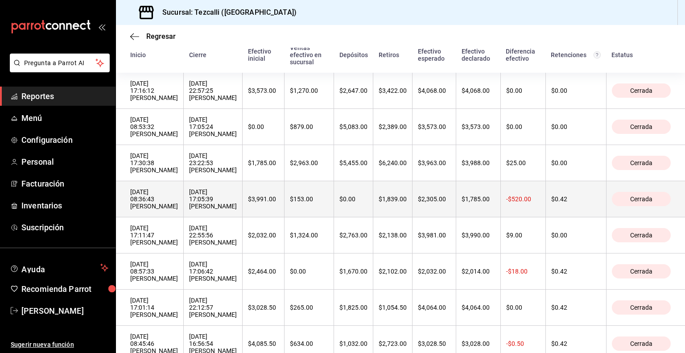
click at [237, 208] on div "[DATE] 17:05:39 [PERSON_NAME]" at bounding box center [213, 198] width 48 height 21
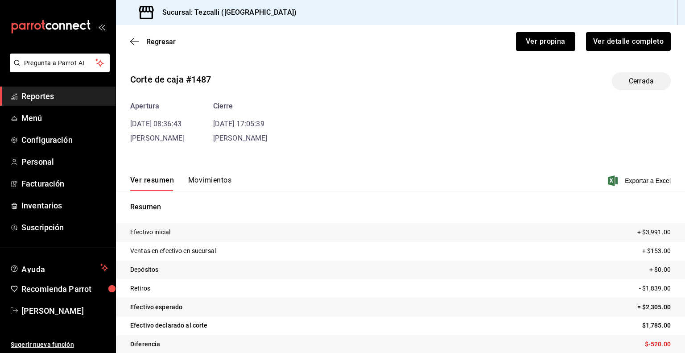
click at [223, 186] on button "Movimientos" at bounding box center [209, 183] width 43 height 15
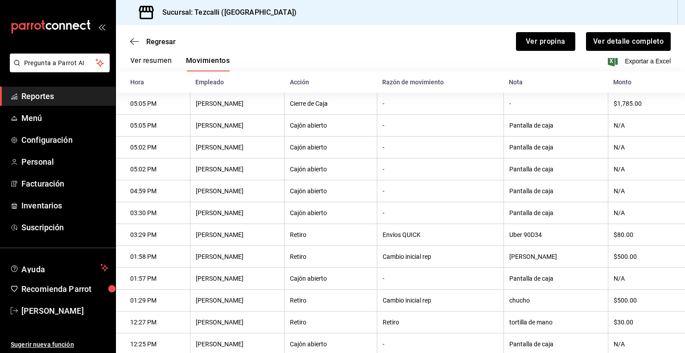
scroll to position [108, 0]
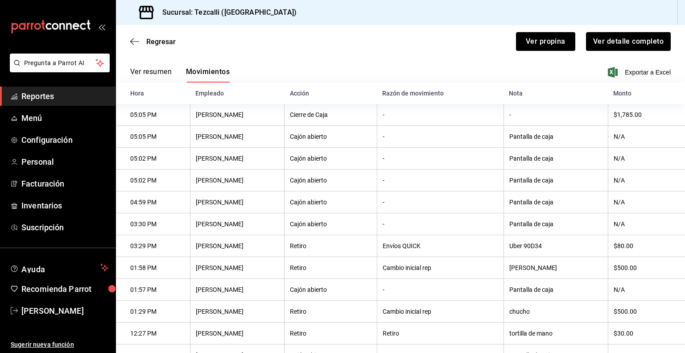
click at [158, 76] on button "Ver resumen" at bounding box center [150, 74] width 41 height 15
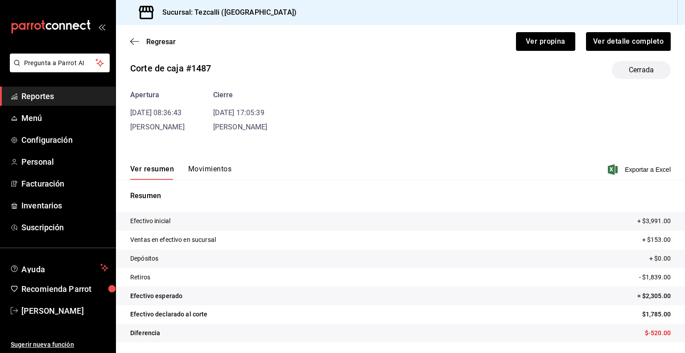
click at [209, 171] on button "Movimientos" at bounding box center [209, 172] width 43 height 15
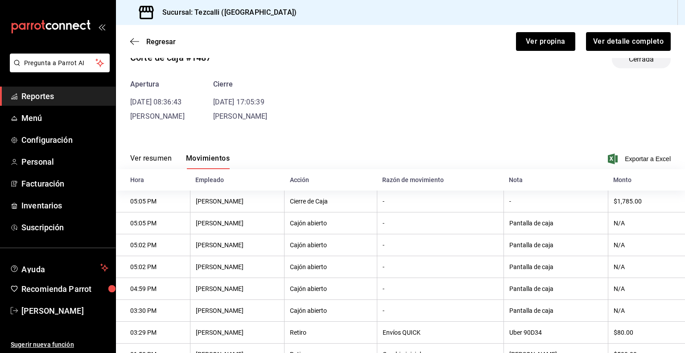
scroll to position [0, 0]
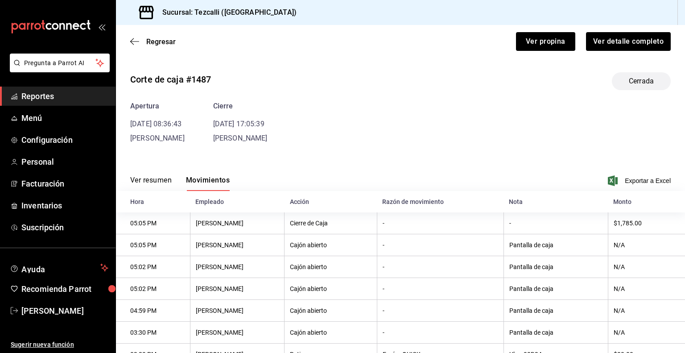
click at [144, 180] on button "Ver resumen" at bounding box center [150, 183] width 41 height 15
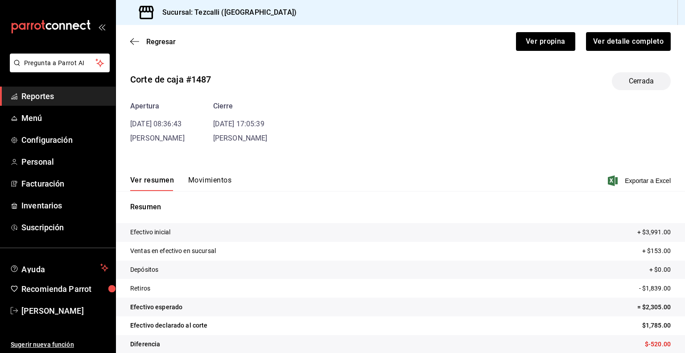
scroll to position [11, 0]
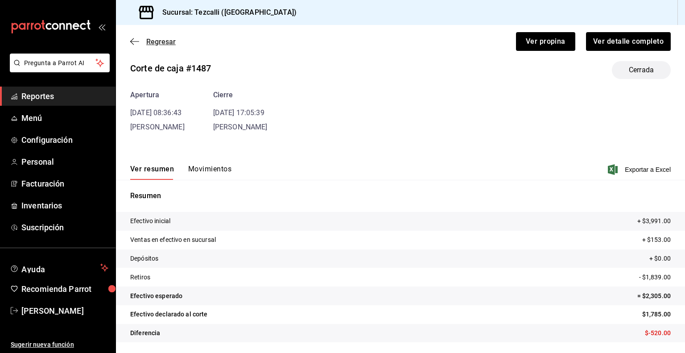
click at [169, 44] on span "Regresar" at bounding box center [160, 41] width 29 height 8
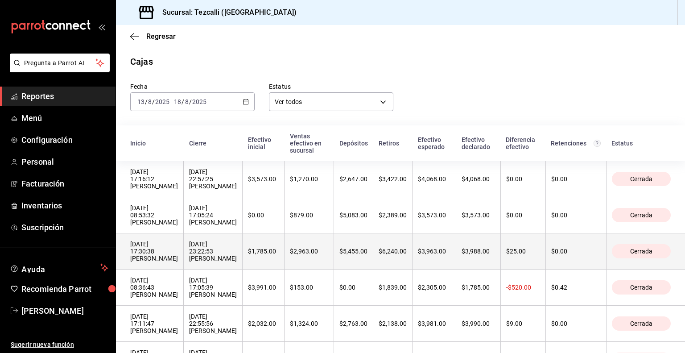
click at [334, 263] on th "$2,963.00" at bounding box center [308, 251] width 49 height 36
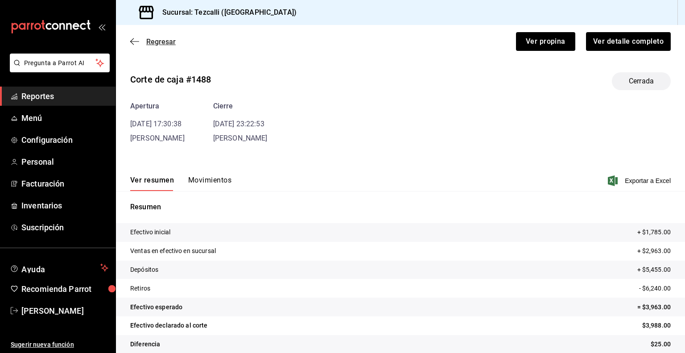
click at [152, 40] on span "Regresar" at bounding box center [160, 41] width 29 height 8
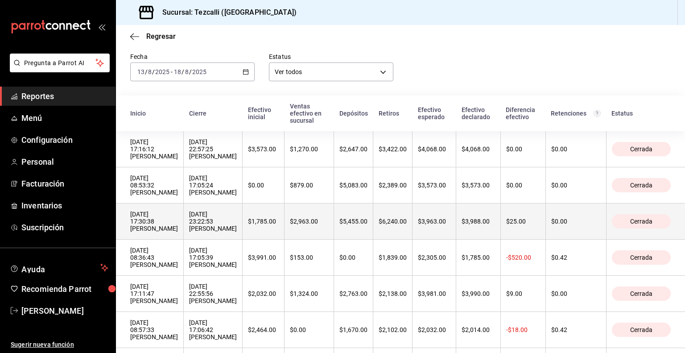
scroll to position [30, 0]
click at [279, 224] on div "$1,785.00" at bounding box center [263, 220] width 31 height 7
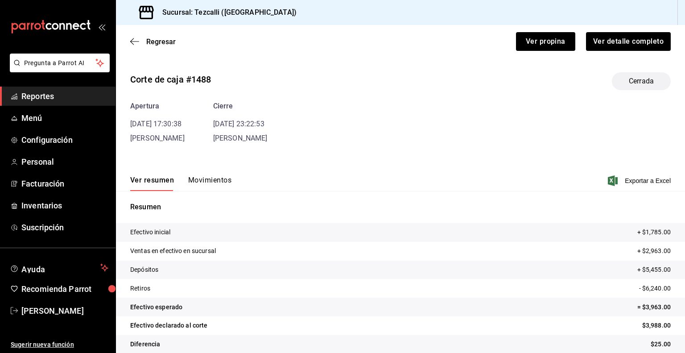
click at [210, 177] on button "Movimientos" at bounding box center [209, 183] width 43 height 15
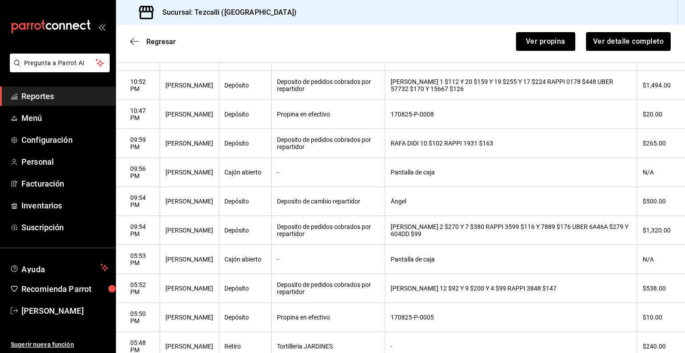
scroll to position [389, 0]
click at [477, 267] on th "Pantalla de caja" at bounding box center [511, 260] width 252 height 29
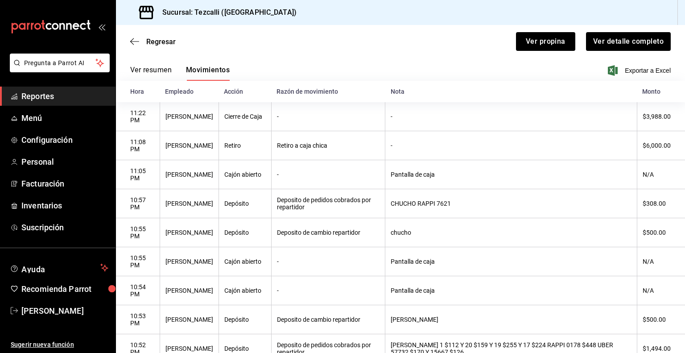
scroll to position [0, 0]
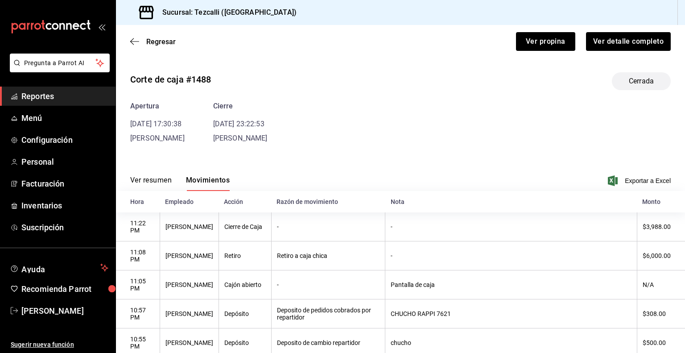
click at [160, 180] on button "Ver resumen" at bounding box center [150, 183] width 41 height 15
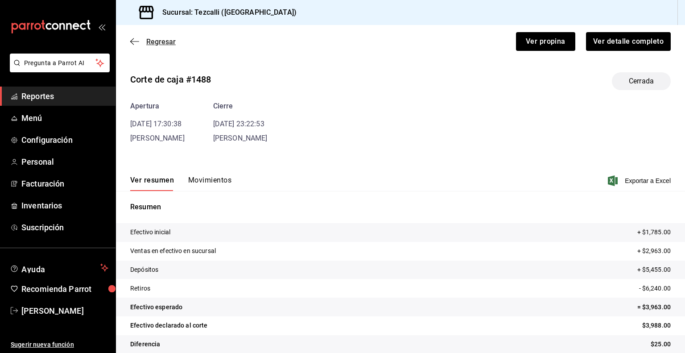
click at [161, 39] on span "Regresar" at bounding box center [160, 41] width 29 height 8
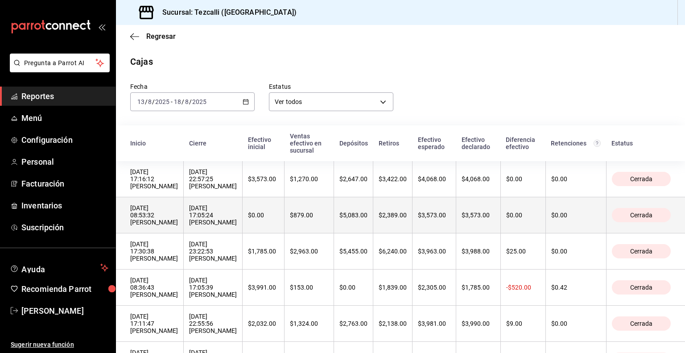
click at [243, 233] on th "[DATE] 17:05:24 [PERSON_NAME]" at bounding box center [213, 215] width 59 height 36
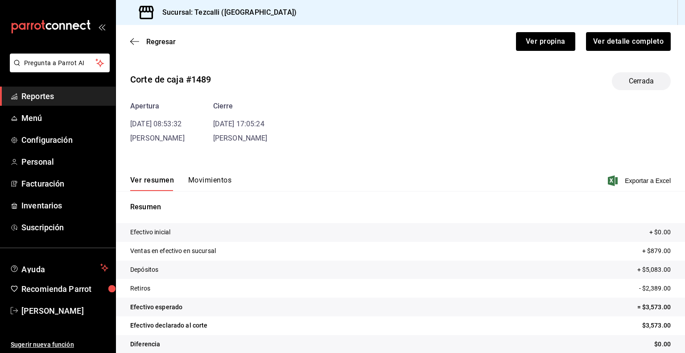
click at [200, 183] on button "Movimientos" at bounding box center [209, 183] width 43 height 15
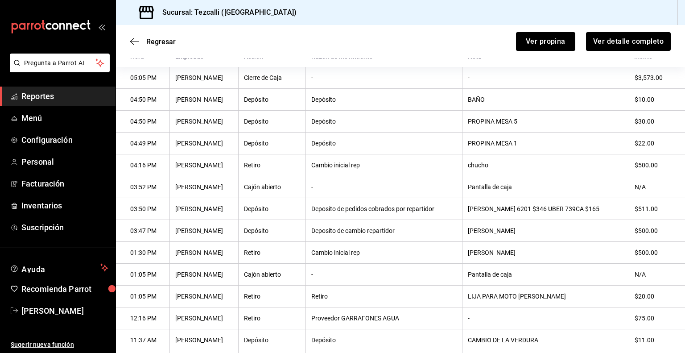
scroll to position [186, 0]
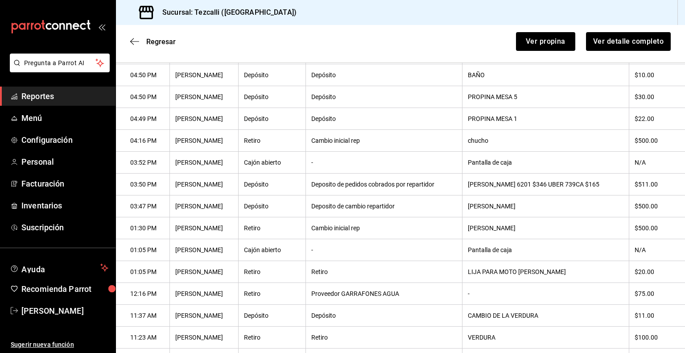
click at [327, 239] on th "Cambio inicial rep" at bounding box center [384, 228] width 156 height 22
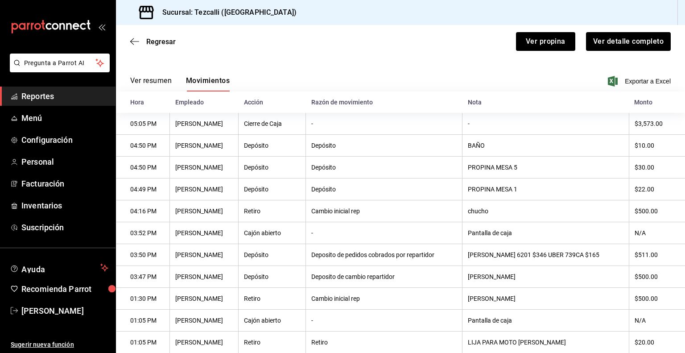
scroll to position [97, 0]
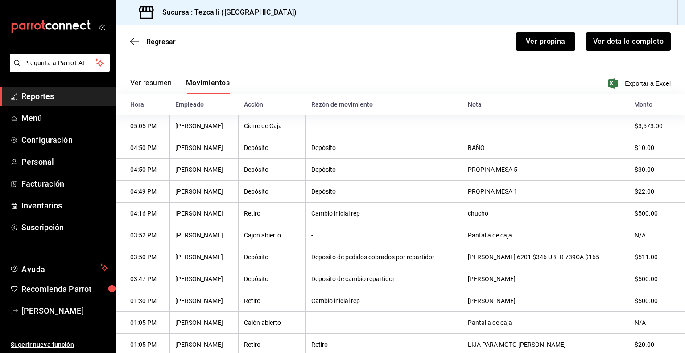
click at [428, 131] on th "-" at bounding box center [384, 126] width 156 height 22
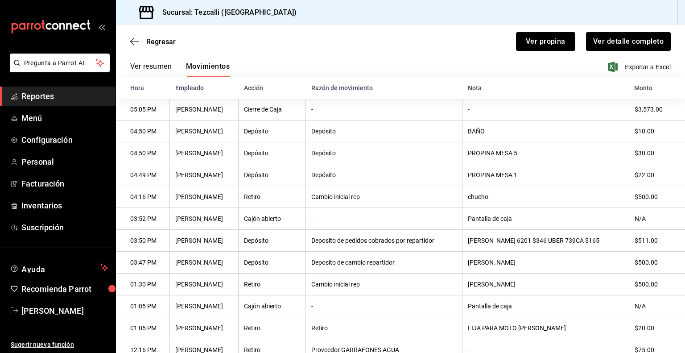
scroll to position [28, 0]
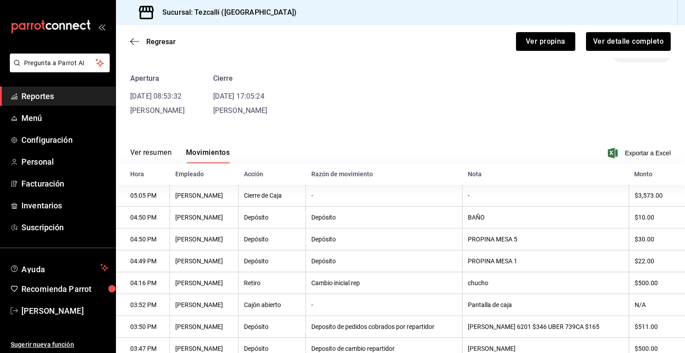
drag, startPoint x: 174, startPoint y: 155, endPoint x: 162, endPoint y: 149, distance: 13.6
click at [162, 149] on div "Ver resumen Movimientos" at bounding box center [179, 155] width 99 height 15
click at [162, 149] on button "Ver resumen" at bounding box center [150, 155] width 41 height 15
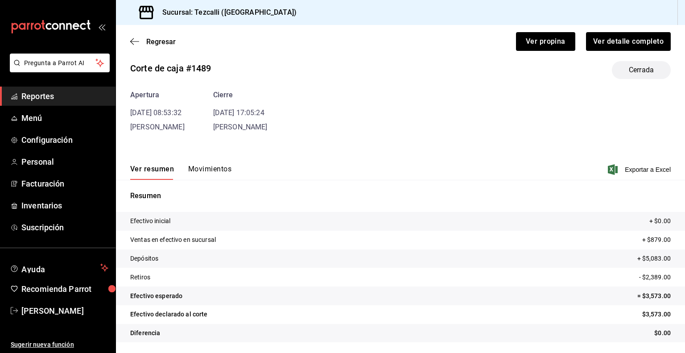
scroll to position [11, 0]
click at [169, 42] on span "Regresar" at bounding box center [160, 41] width 29 height 8
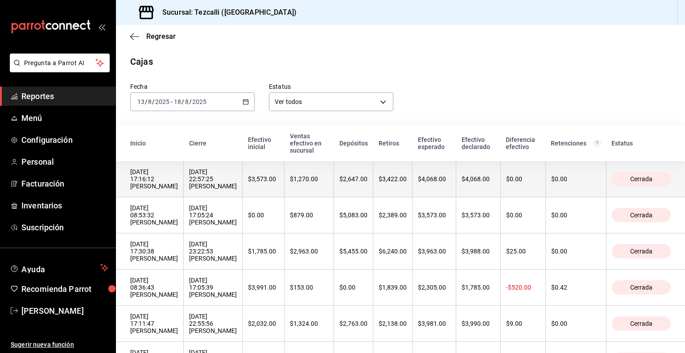
click at [178, 189] on div "[DATE] 17:16:12 [PERSON_NAME]" at bounding box center [154, 178] width 48 height 21
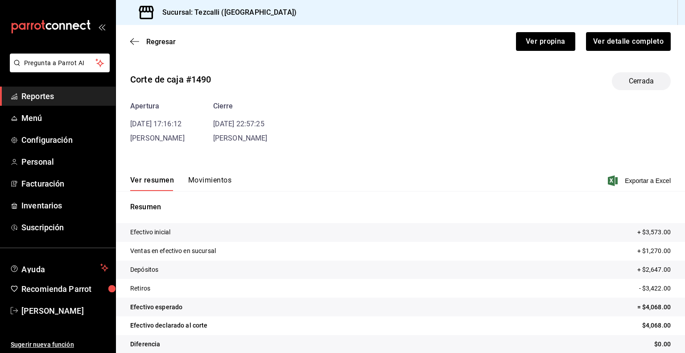
click at [202, 183] on button "Movimientos" at bounding box center [209, 183] width 43 height 15
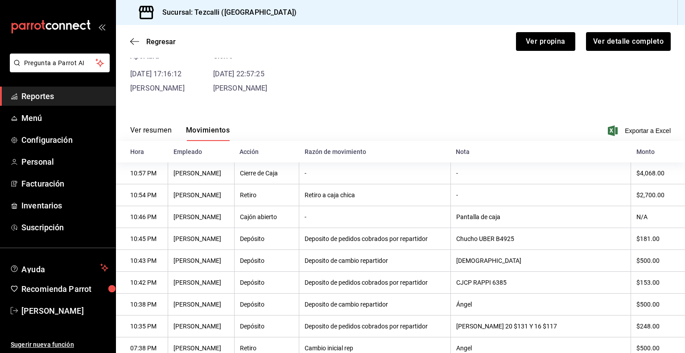
scroll to position [46, 0]
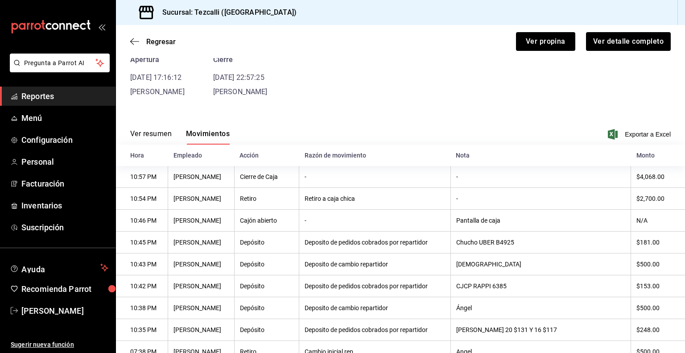
click at [153, 137] on button "Ver resumen" at bounding box center [150, 136] width 41 height 15
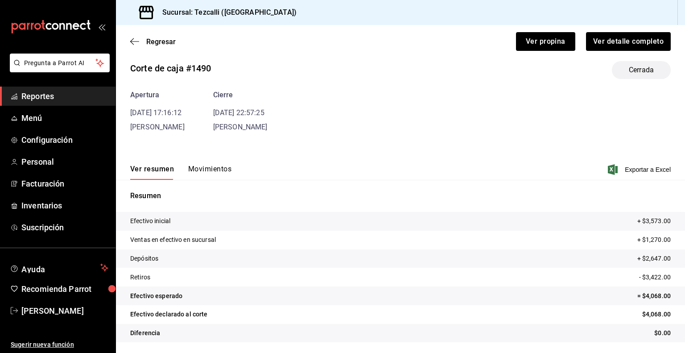
scroll to position [0, 0]
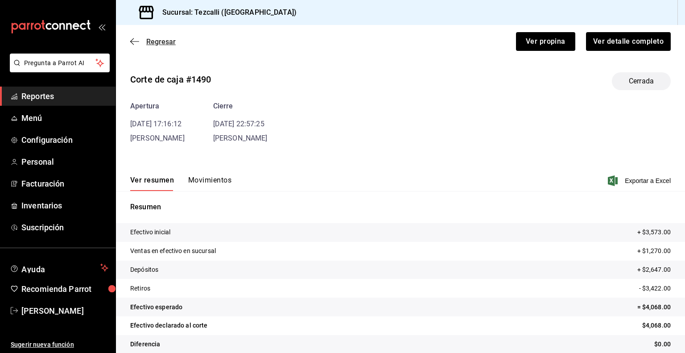
click at [136, 41] on icon "button" at bounding box center [134, 41] width 9 height 0
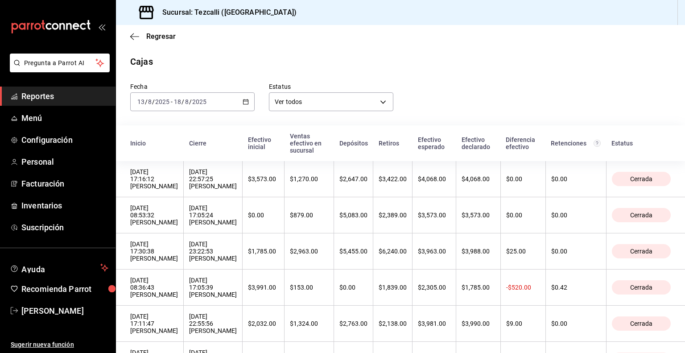
click at [62, 99] on span "Reportes" at bounding box center [64, 96] width 87 height 12
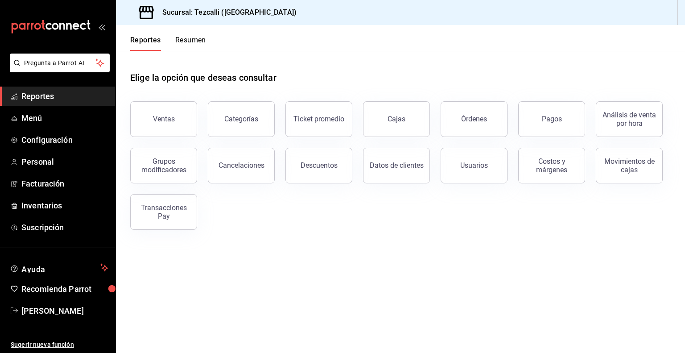
click at [361, 255] on main "Elige la opción que deseas consultar Ventas Categorías Ticket promedio Cajas Ór…" at bounding box center [400, 202] width 569 height 302
